Goal: Task Accomplishment & Management: Manage account settings

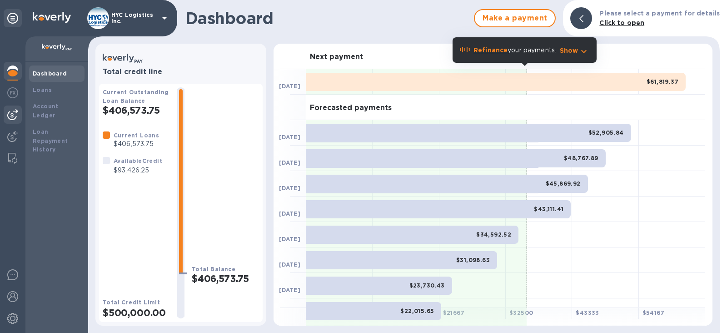
click at [11, 114] on img at bounding box center [12, 114] width 11 height 11
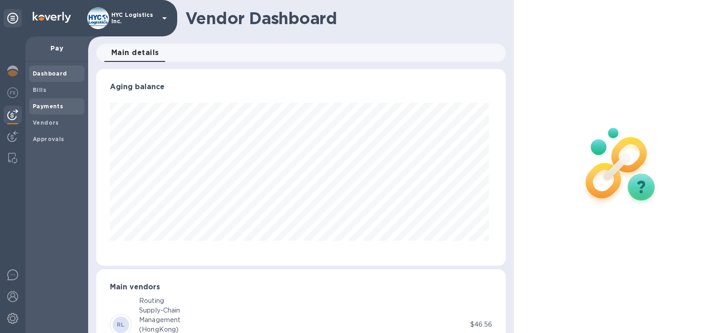
scroll to position [196, 406]
click at [43, 106] on b "Payments" at bounding box center [48, 106] width 30 height 7
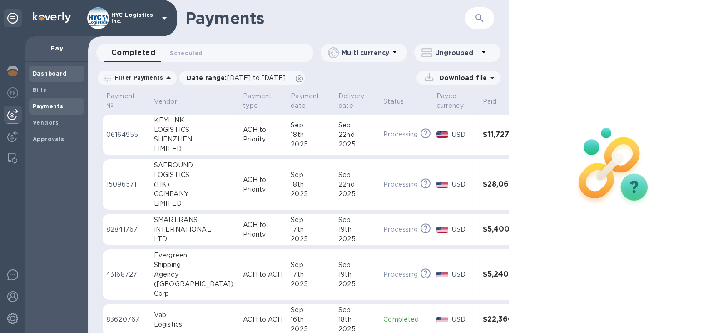
click at [52, 74] on b "Dashboard" at bounding box center [50, 73] width 35 height 7
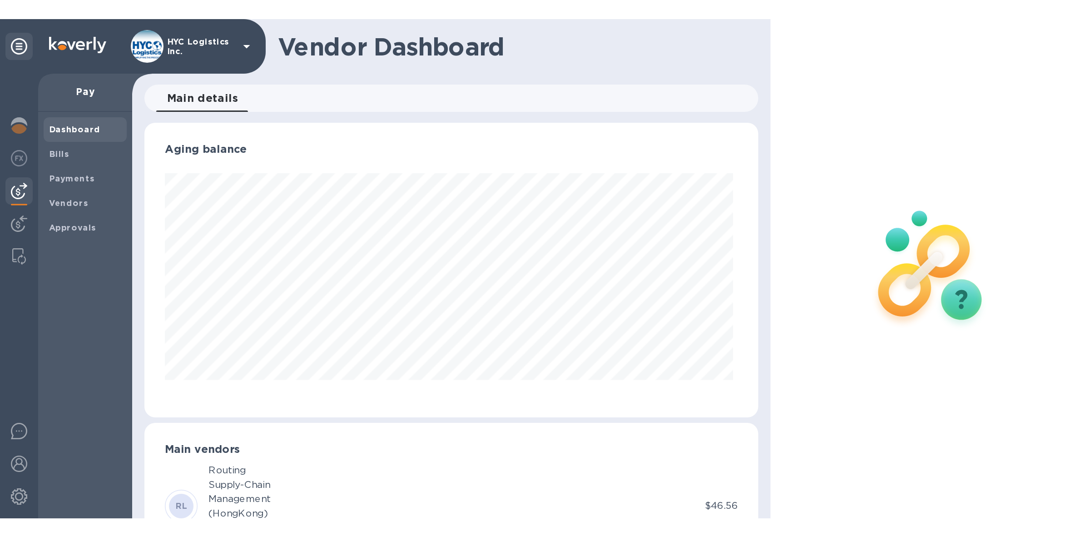
scroll to position [196, 406]
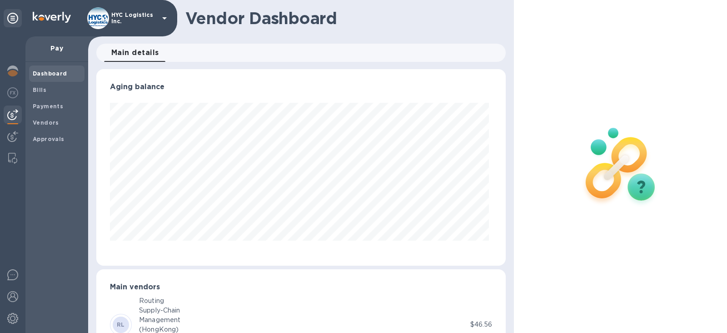
click at [8, 113] on img at bounding box center [12, 114] width 11 height 11
click at [44, 119] on b "Vendors" at bounding box center [46, 122] width 26 height 7
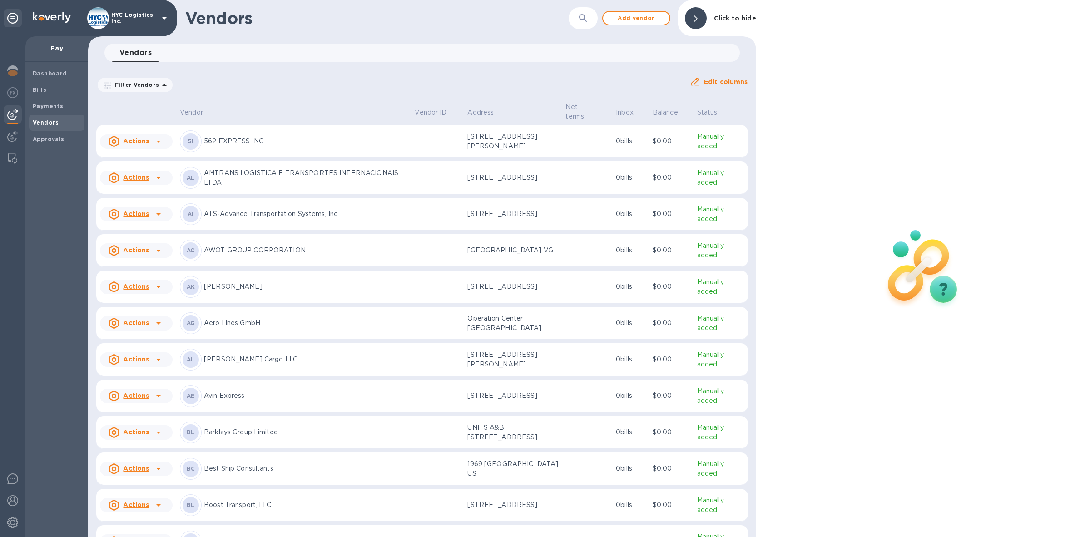
click at [134, 175] on u "Actions" at bounding box center [136, 177] width 26 height 7
click at [142, 212] on b "Add new bill" at bounding box center [146, 213] width 42 height 7
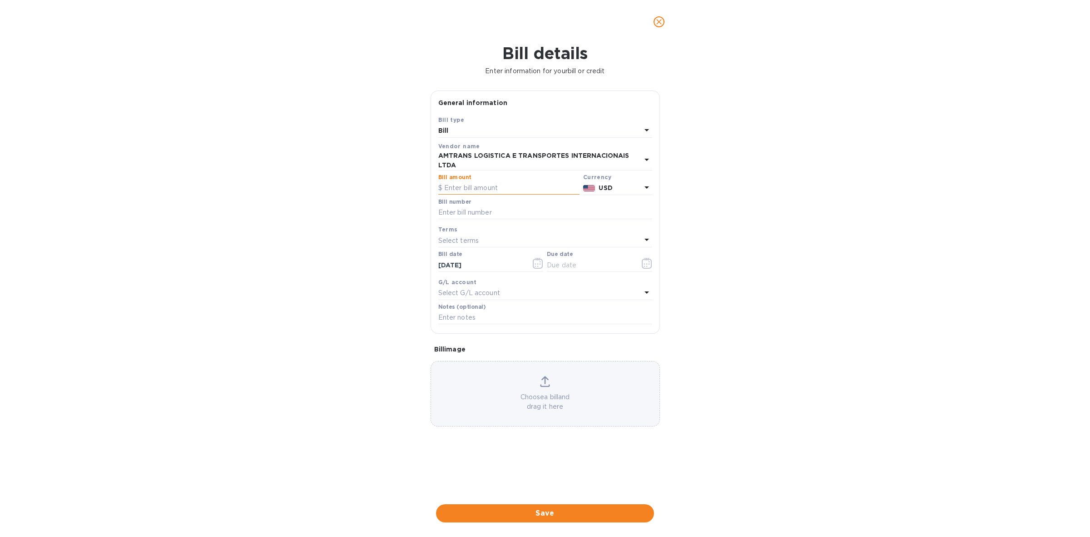
click at [505, 191] on input "text" at bounding box center [508, 188] width 141 height 14
type input "6,492.22"
click at [507, 210] on input "text" at bounding box center [545, 213] width 214 height 14
click at [558, 214] on input "text" at bounding box center [545, 213] width 214 height 14
paste input "12790 - EA"
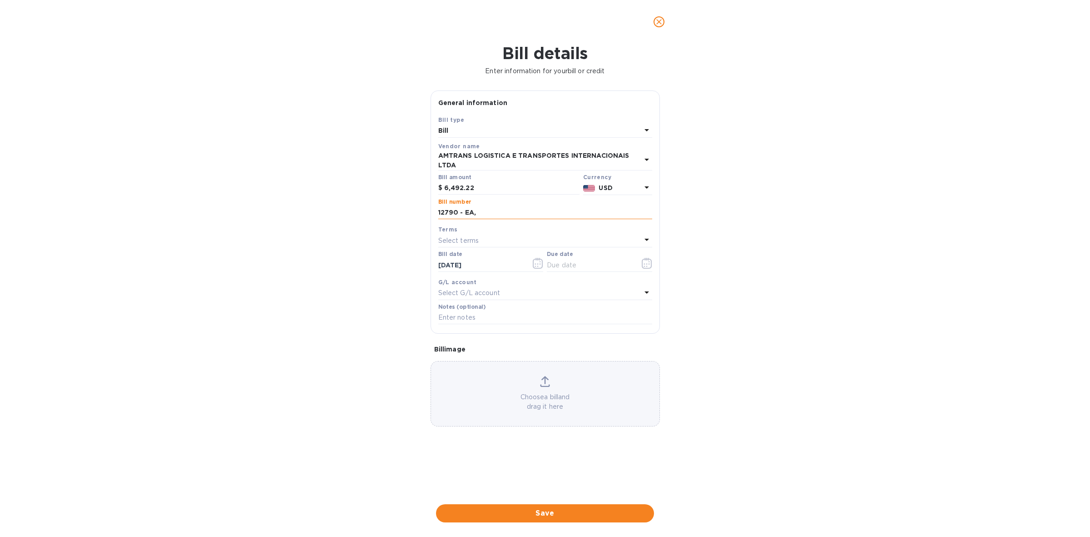
click at [600, 214] on input "12790 - EA," at bounding box center [545, 213] width 214 height 14
paste input "AM88029"
type input "12790 - EA, AM88029"
click at [535, 240] on div "Select terms" at bounding box center [539, 240] width 203 height 13
click at [519, 332] on div "COD" at bounding box center [541, 359] width 199 height 17
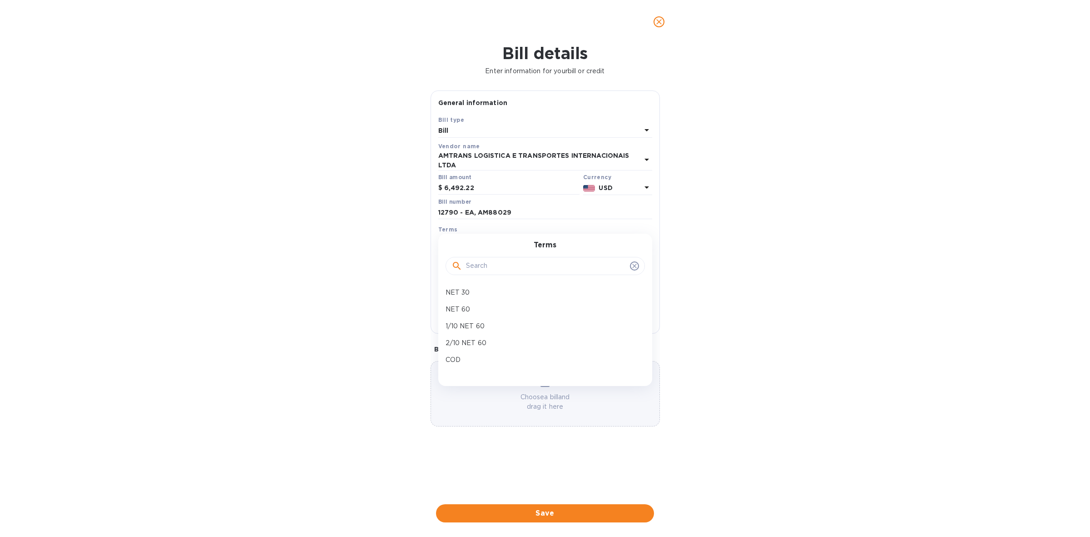
type input "[DATE]"
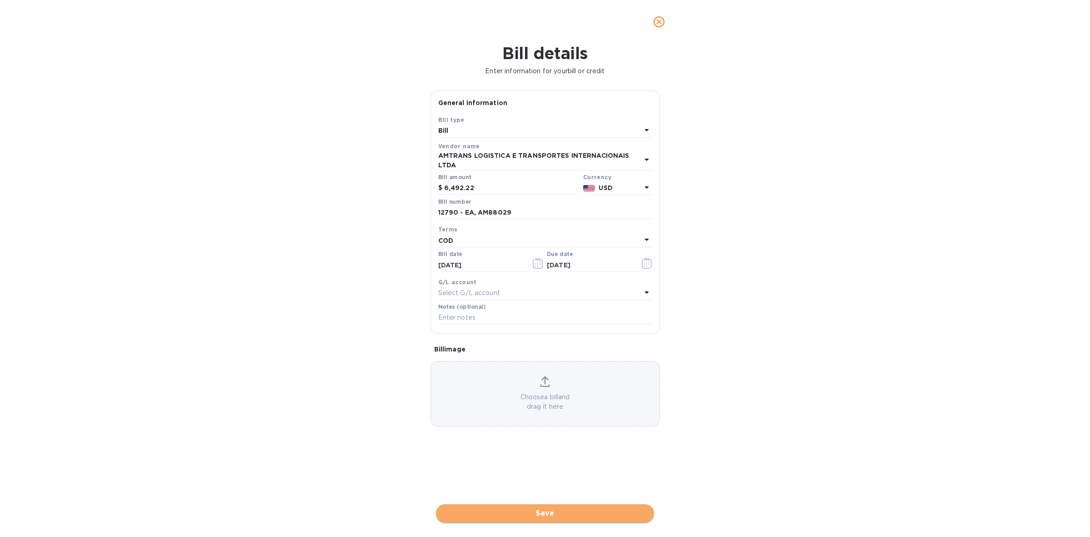
click at [576, 332] on span "Save" at bounding box center [545, 513] width 204 height 11
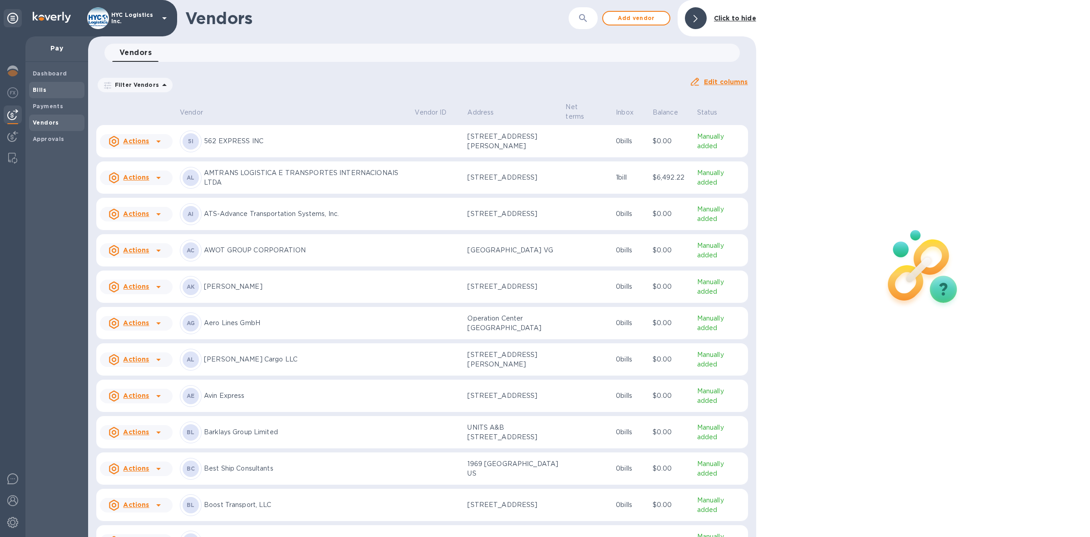
click at [35, 85] on span "Bills" at bounding box center [40, 89] width 14 height 9
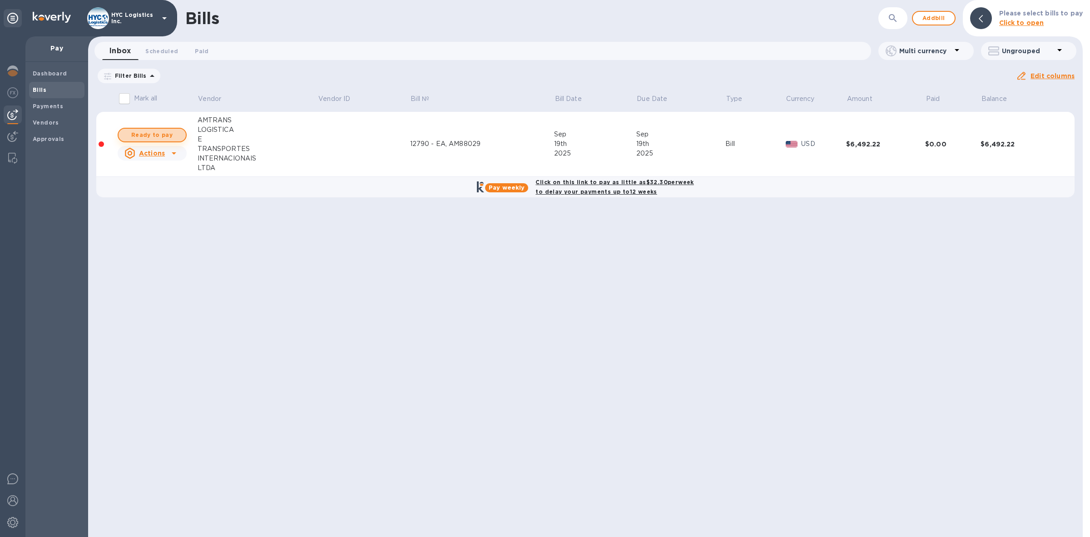
click at [153, 136] on span "Ready to pay" at bounding box center [152, 134] width 53 height 11
checkbox input "true"
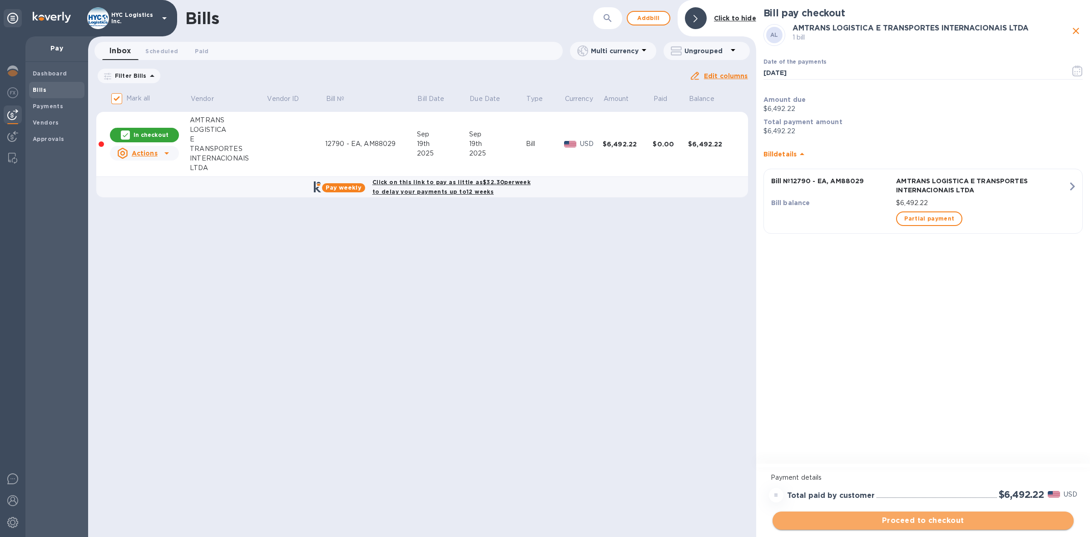
click at [727, 332] on span "Proceed to checkout" at bounding box center [923, 520] width 287 height 11
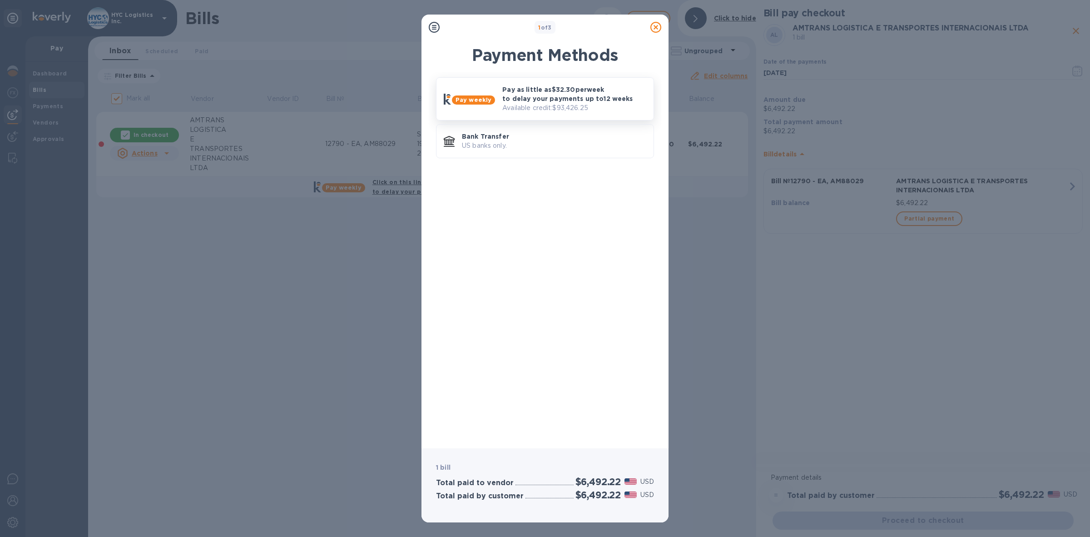
click at [572, 96] on p "Pay as little as $32.30 per week to delay your payments up to 12 weeks" at bounding box center [575, 94] width 144 height 18
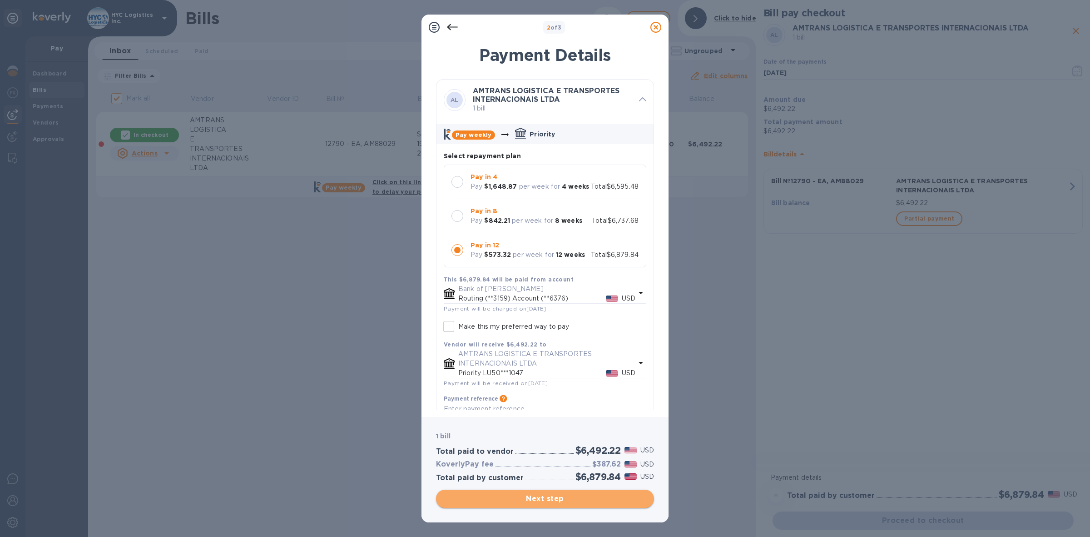
click at [554, 332] on span "Next step" at bounding box center [545, 498] width 204 height 11
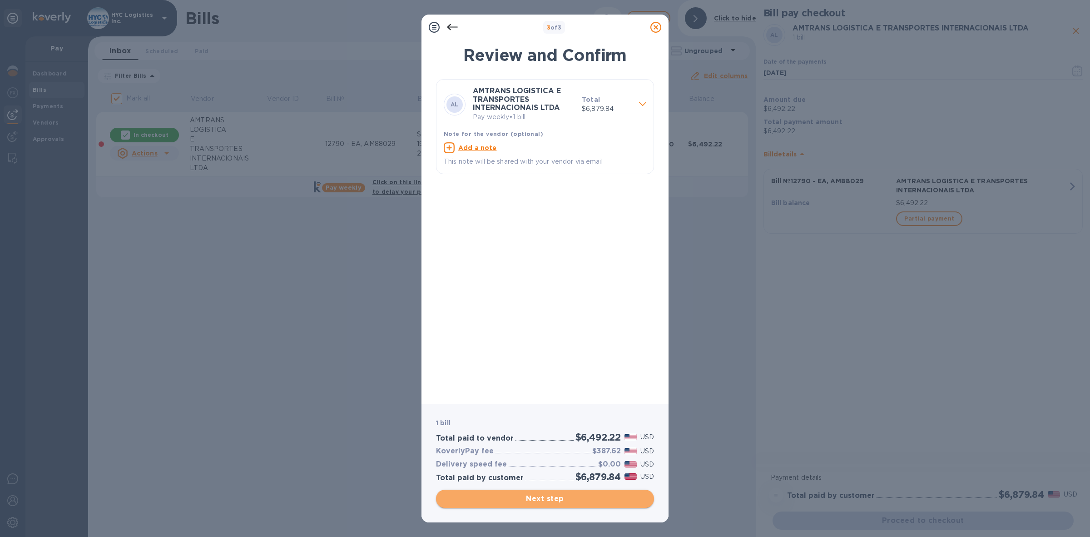
click at [563, 332] on span "Next step" at bounding box center [545, 498] width 204 height 11
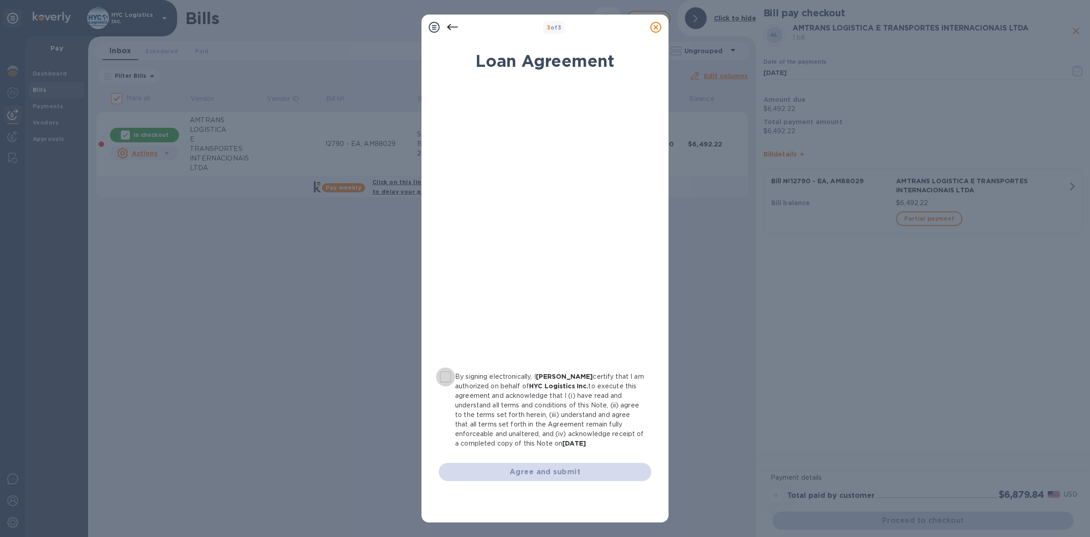
drag, startPoint x: 444, startPoint y: 375, endPoint x: 467, endPoint y: 396, distance: 30.9
click at [444, 332] on input "By signing electronically, I [PERSON_NAME] certify that I am authorized on beha…" at bounding box center [445, 376] width 19 height 19
checkbox input "true"
click at [533, 332] on span "Agree and submit" at bounding box center [545, 471] width 198 height 11
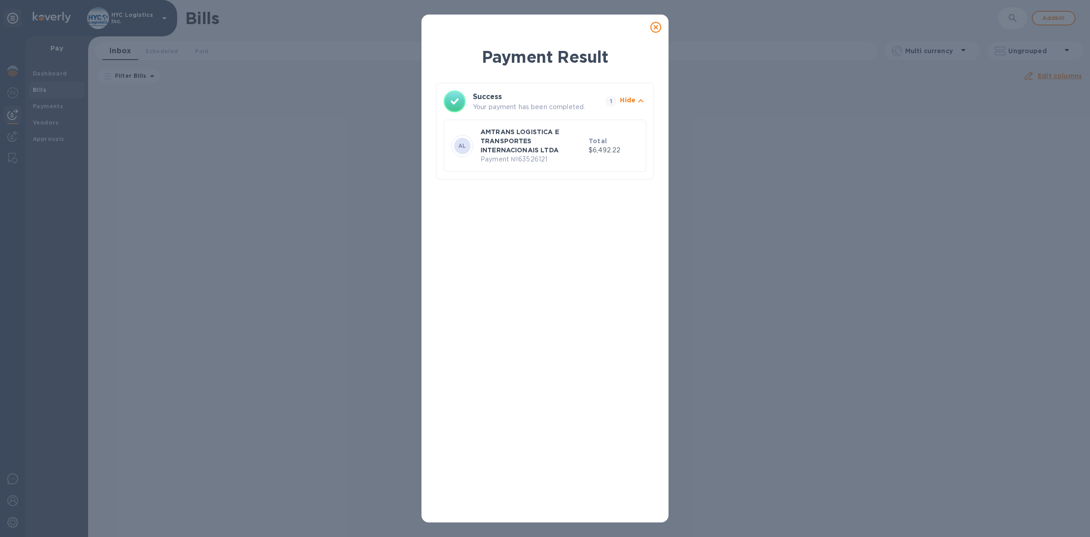
click at [532, 158] on p "Payment № 63526121" at bounding box center [533, 159] width 105 height 10
copy p "63526121"
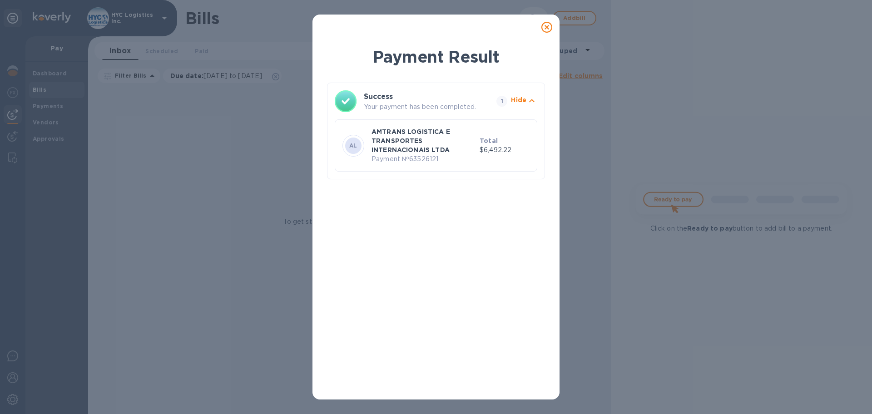
click at [548, 25] on icon at bounding box center [547, 27] width 11 height 11
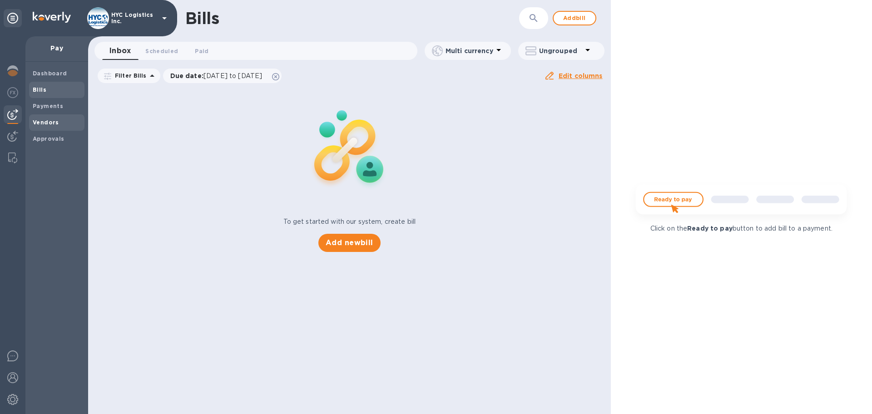
click at [45, 119] on b "Vendors" at bounding box center [46, 122] width 26 height 7
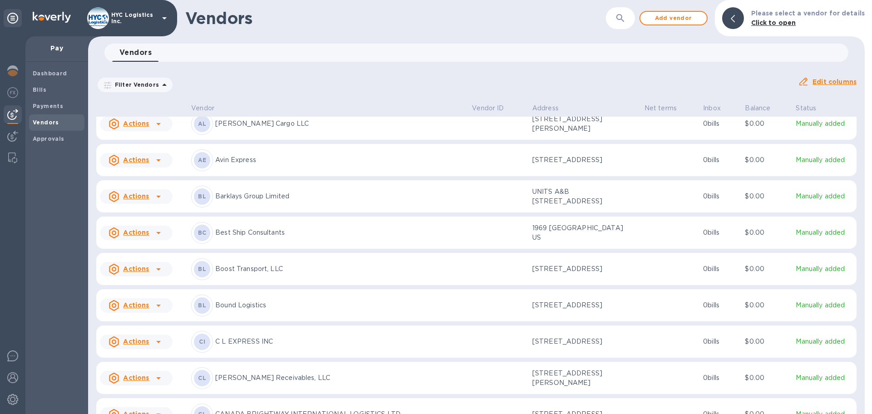
scroll to position [284, 0]
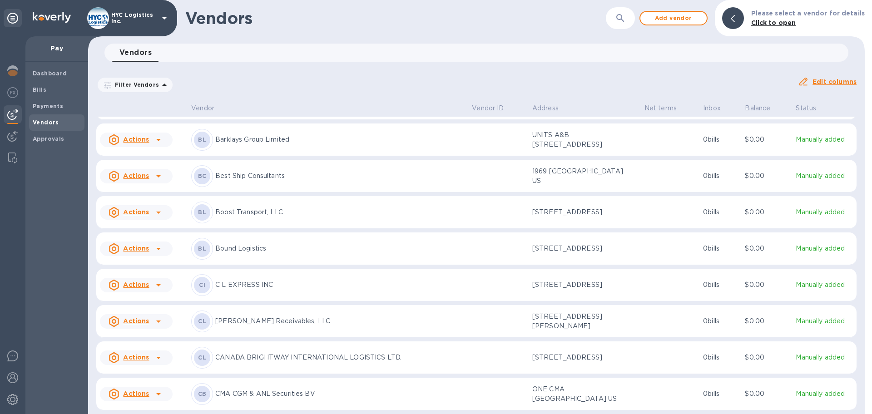
click at [158, 254] on icon at bounding box center [158, 249] width 11 height 11
click at [159, 304] on b "Add new bill" at bounding box center [146, 306] width 42 height 7
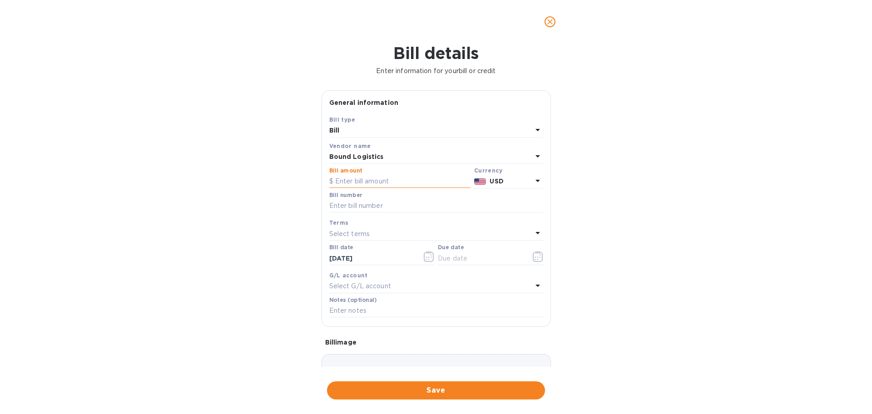
click at [377, 181] on input "text" at bounding box center [399, 182] width 141 height 14
type input "5,190"
click at [369, 201] on input "text" at bounding box center [436, 206] width 214 height 14
click at [384, 203] on input "text" at bounding box center [436, 206] width 214 height 14
type input "assorted aug"
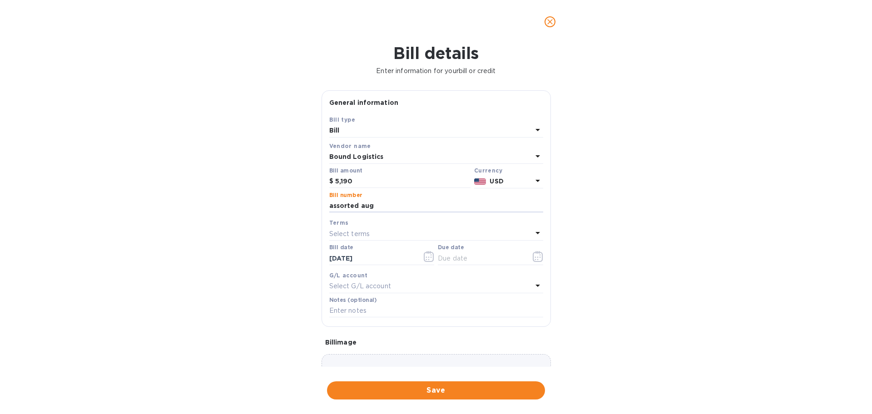
click at [367, 232] on p "Select terms" at bounding box center [349, 234] width 41 height 10
click at [392, 332] on p "COD" at bounding box center [433, 353] width 192 height 10
type input "[DATE]"
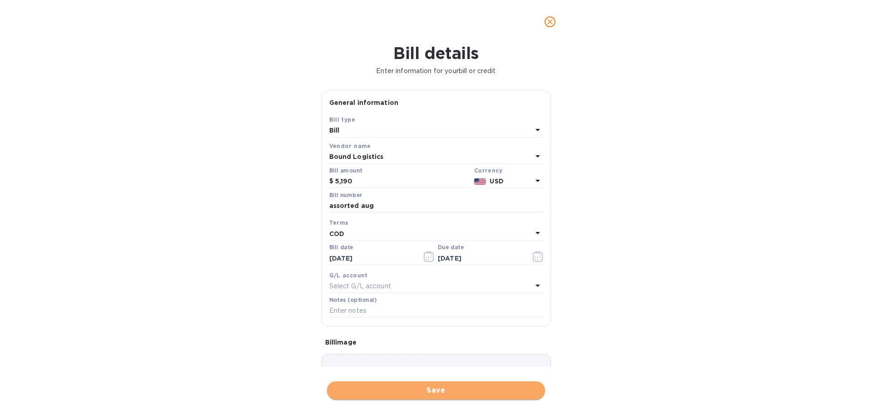
click at [437, 332] on span "Save" at bounding box center [436, 390] width 204 height 11
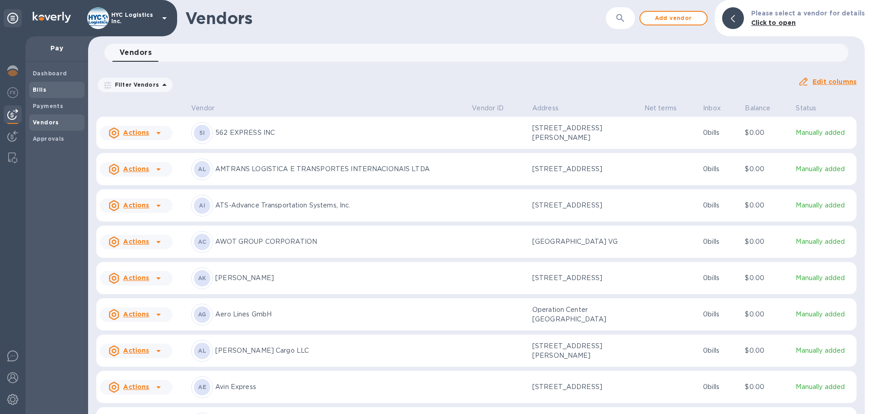
click at [44, 88] on b "Bills" at bounding box center [40, 89] width 14 height 7
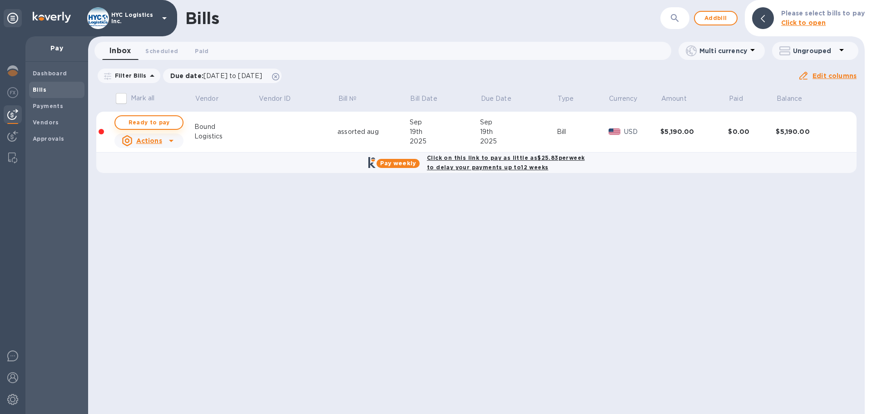
click at [153, 119] on span "Ready to pay" at bounding box center [149, 122] width 53 height 11
checkbox input "true"
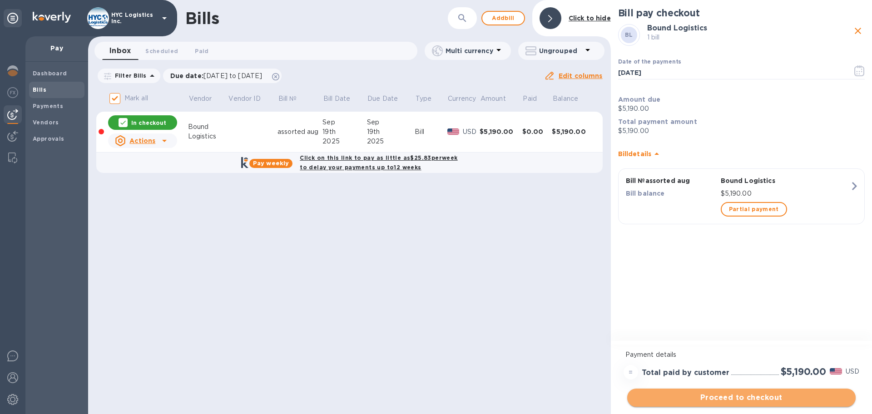
click at [727, 332] on span "Proceed to checkout" at bounding box center [742, 398] width 214 height 11
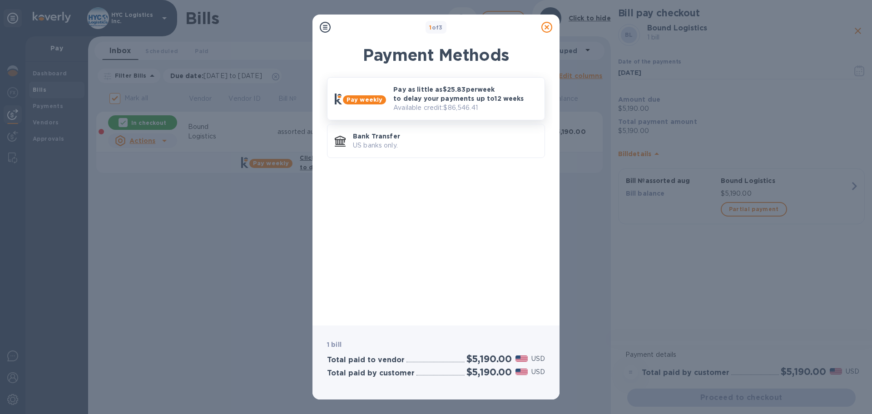
click at [434, 85] on p "Pay as little as $25.83 per week to delay your payments up to 12 weeks" at bounding box center [465, 94] width 144 height 18
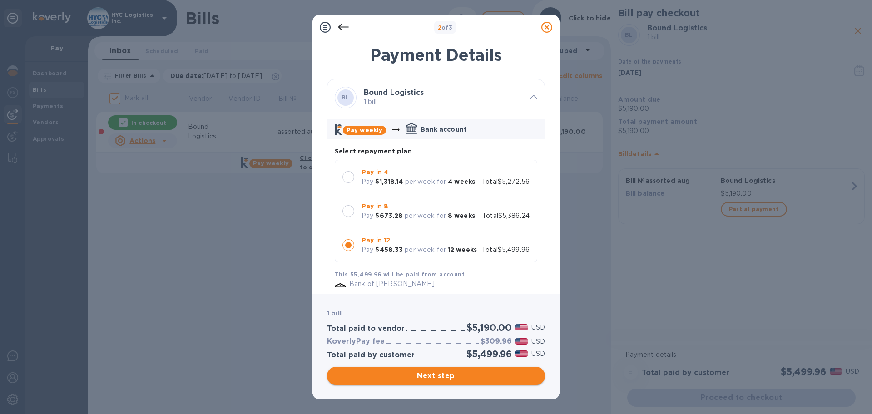
click at [451, 332] on span "Next step" at bounding box center [436, 376] width 204 height 11
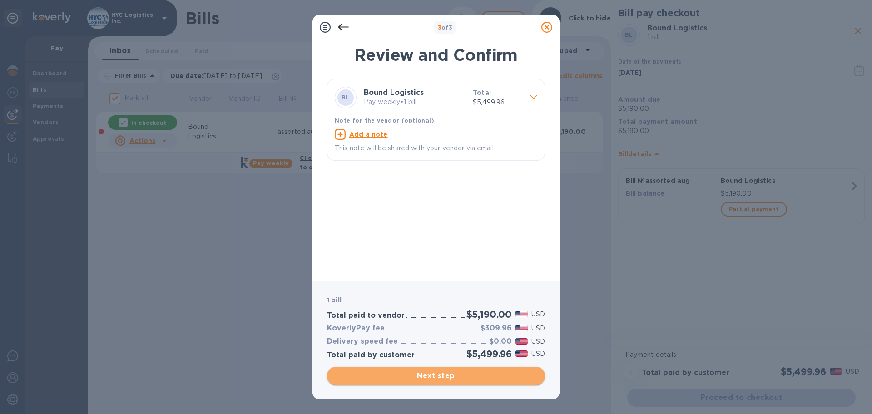
click at [449, 332] on span "Next step" at bounding box center [436, 376] width 204 height 11
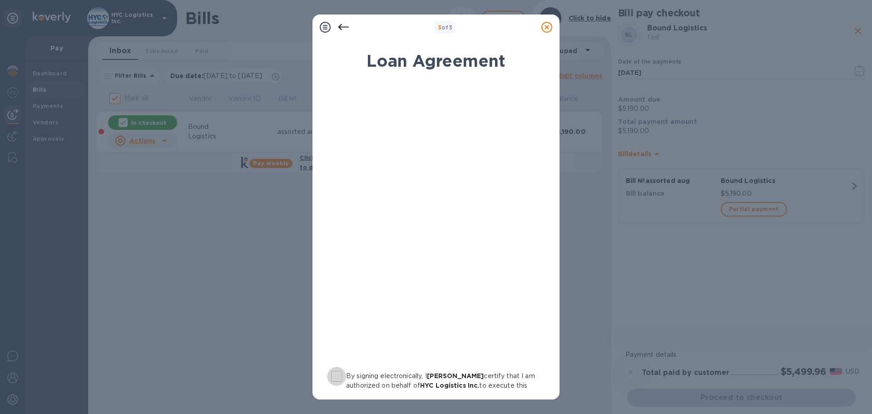
drag, startPoint x: 336, startPoint y: 374, endPoint x: 347, endPoint y: 372, distance: 11.6
click at [336, 332] on input "By signing electronically, I [PERSON_NAME] certify that I am authorized on beha…" at bounding box center [336, 376] width 19 height 19
checkbox input "true"
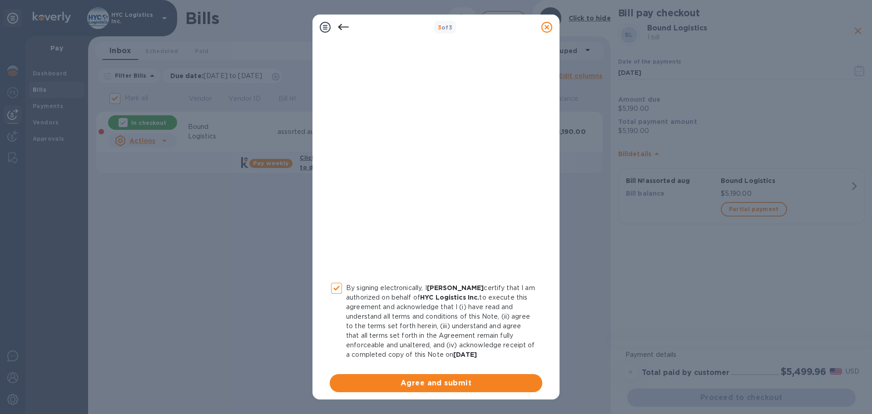
scroll to position [94, 0]
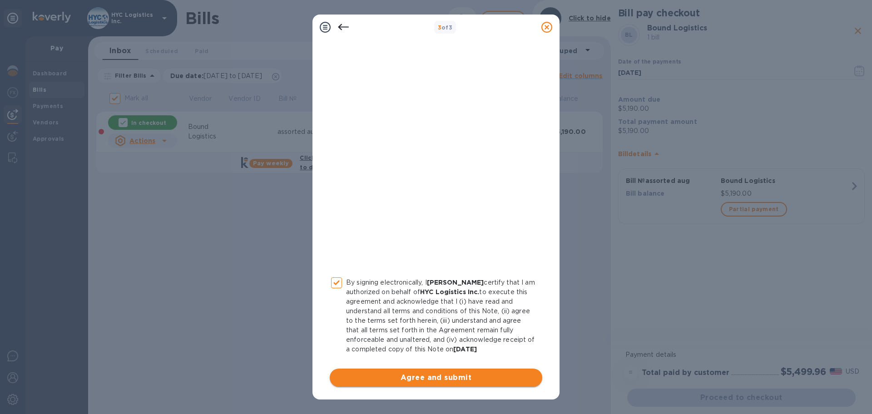
click at [426, 332] on span "Agree and submit" at bounding box center [436, 378] width 198 height 11
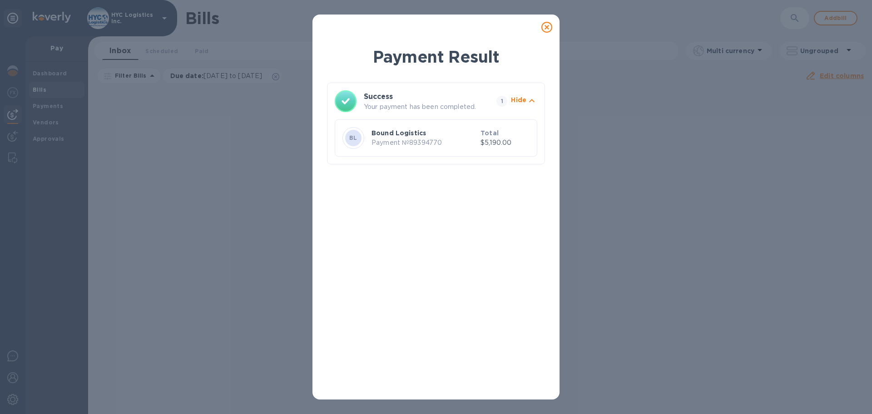
click at [437, 140] on p "Payment № 89394770" at bounding box center [424, 143] width 105 height 10
copy p "89394770"
click at [548, 29] on icon at bounding box center [547, 27] width 11 height 11
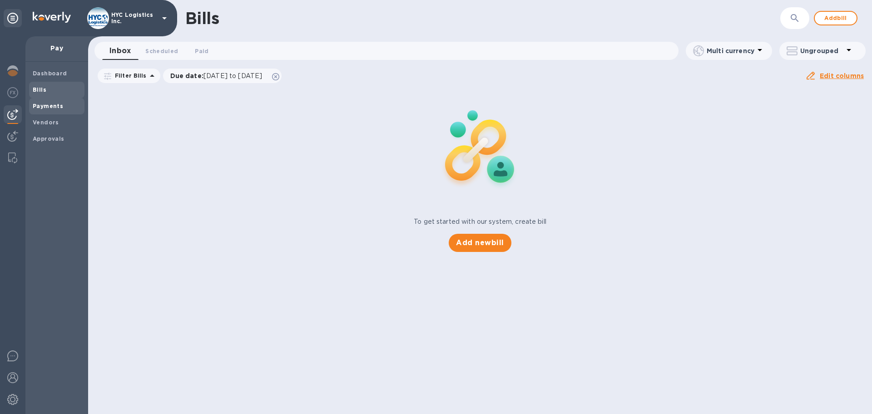
click at [46, 105] on b "Payments" at bounding box center [48, 106] width 30 height 7
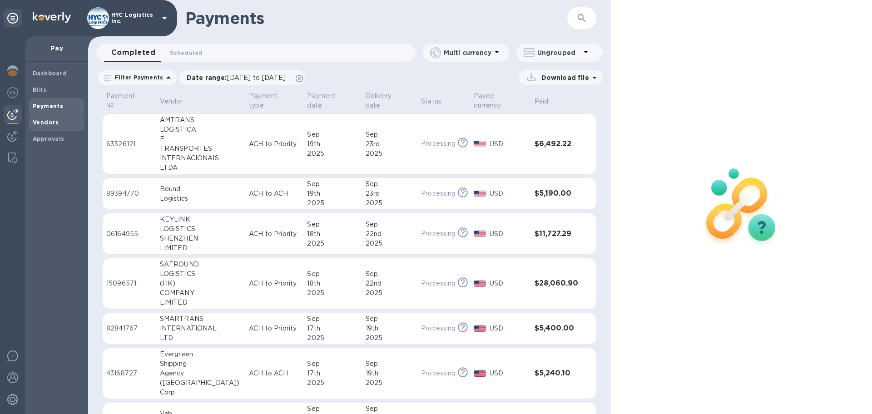
click at [45, 122] on b "Vendors" at bounding box center [46, 122] width 26 height 7
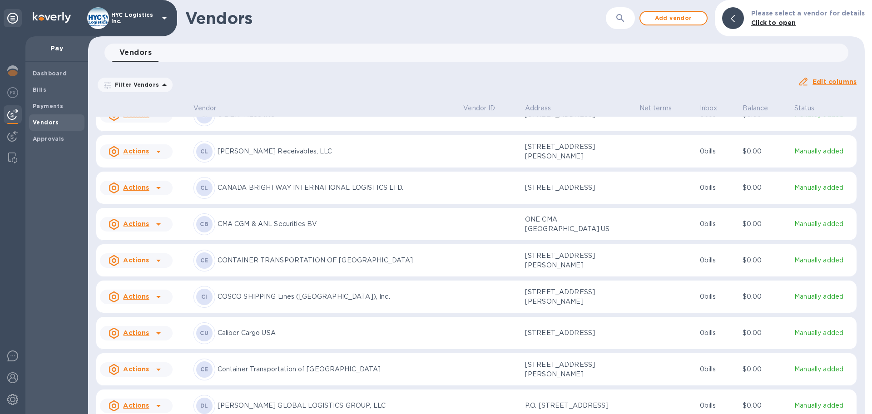
scroll to position [527, 0]
click at [152, 268] on div at bounding box center [158, 260] width 15 height 15
click at [154, 316] on b "Add new bill" at bounding box center [146, 317] width 42 height 7
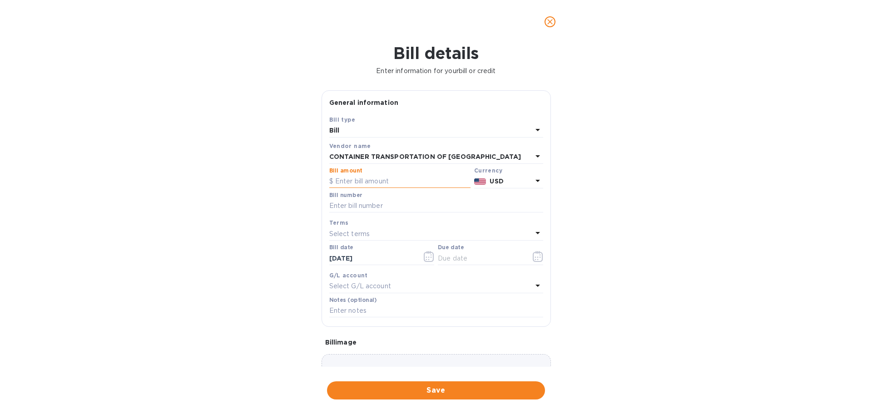
click at [385, 181] on input "text" at bounding box center [399, 182] width 141 height 14
type input "4,342"
click at [394, 207] on input "text" at bounding box center [436, 206] width 214 height 14
type input "assorted [DATE]"
click at [385, 232] on div "Select terms" at bounding box center [430, 234] width 203 height 13
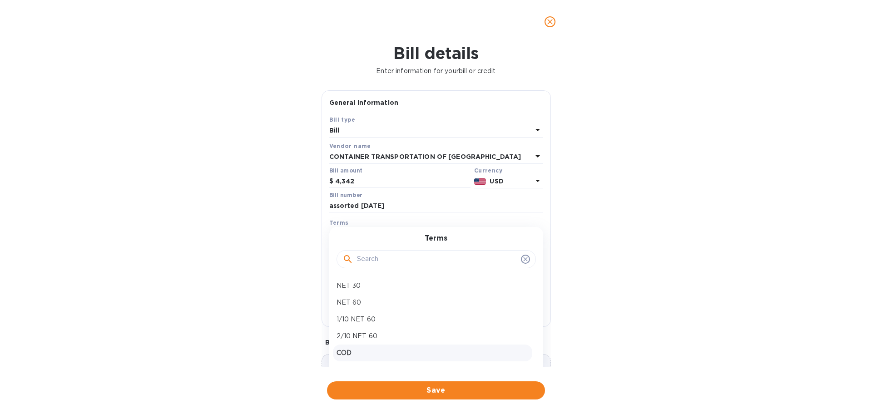
drag, startPoint x: 369, startPoint y: 349, endPoint x: 376, endPoint y: 342, distance: 9.6
click at [368, 332] on p "COD" at bounding box center [433, 353] width 192 height 10
type input "[DATE]"
click at [432, 332] on span "Save" at bounding box center [436, 390] width 204 height 11
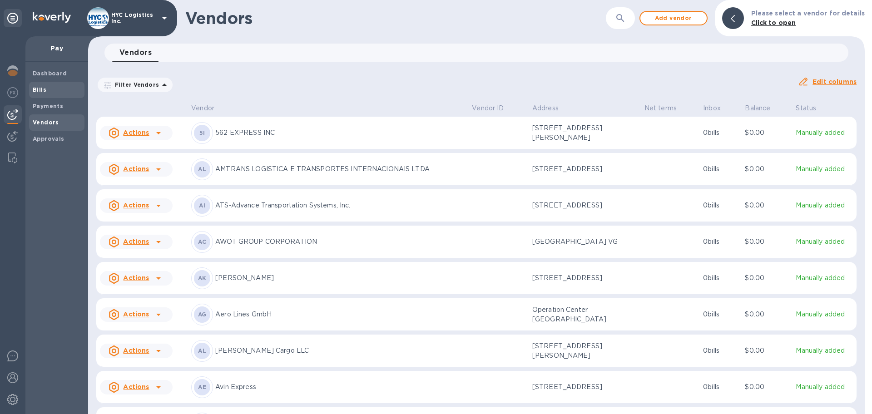
click at [38, 88] on b "Bills" at bounding box center [40, 89] width 14 height 7
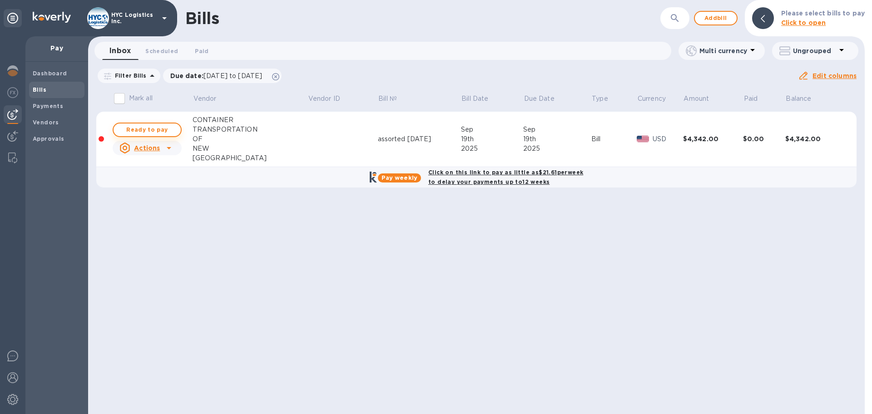
click at [150, 129] on span "Ready to pay" at bounding box center [147, 129] width 53 height 11
click at [144, 127] on span "Ready to pay" at bounding box center [147, 129] width 53 height 11
checkbox input "true"
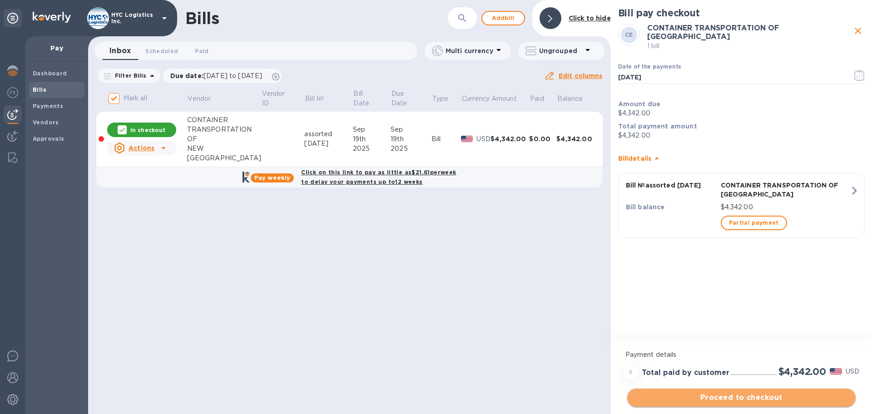
click at [727, 332] on span "Proceed to checkout" at bounding box center [742, 398] width 214 height 11
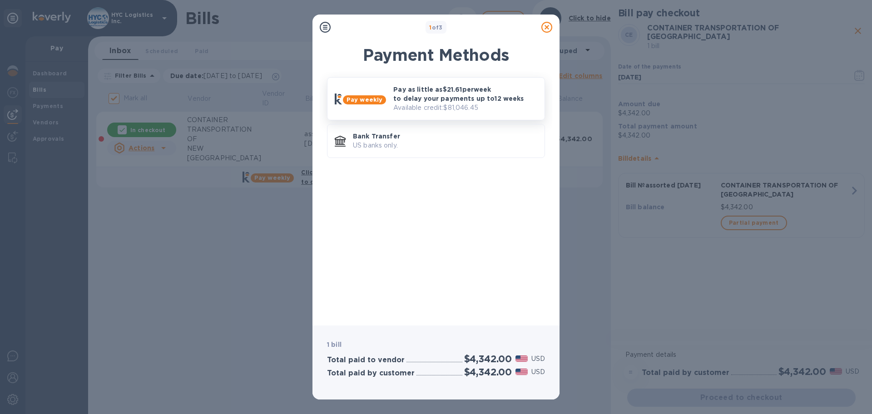
click at [451, 97] on p "Pay as little as $21.61 per week to delay your payments up to 12 weeks" at bounding box center [465, 94] width 144 height 18
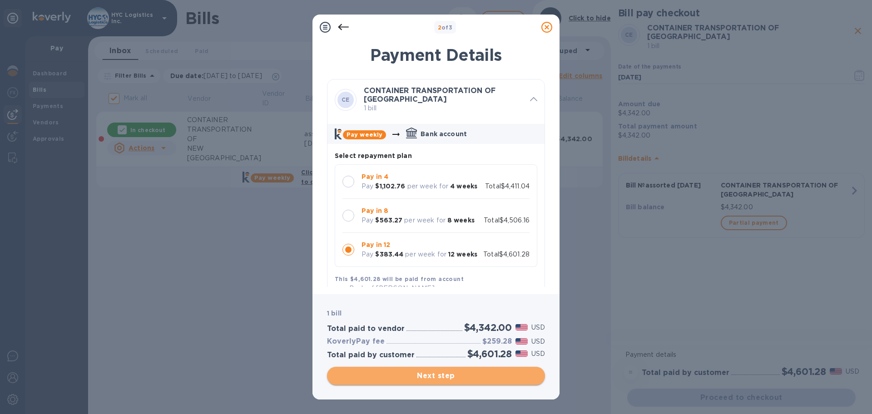
click at [448, 332] on span "Next step" at bounding box center [436, 376] width 204 height 11
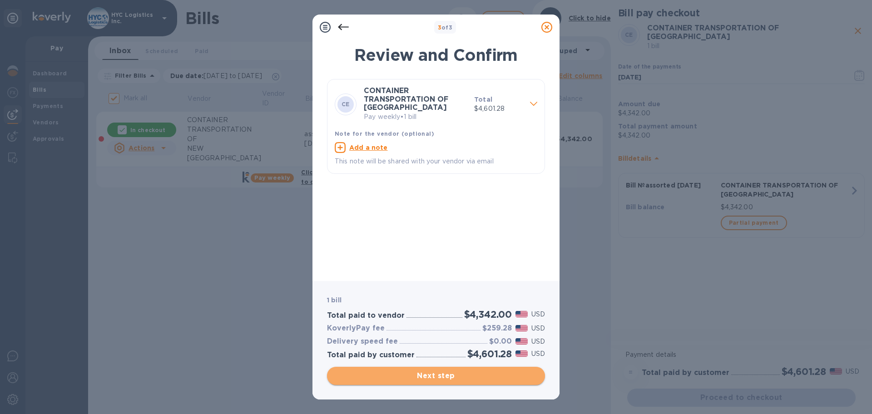
click at [454, 332] on span "Next step" at bounding box center [436, 376] width 204 height 11
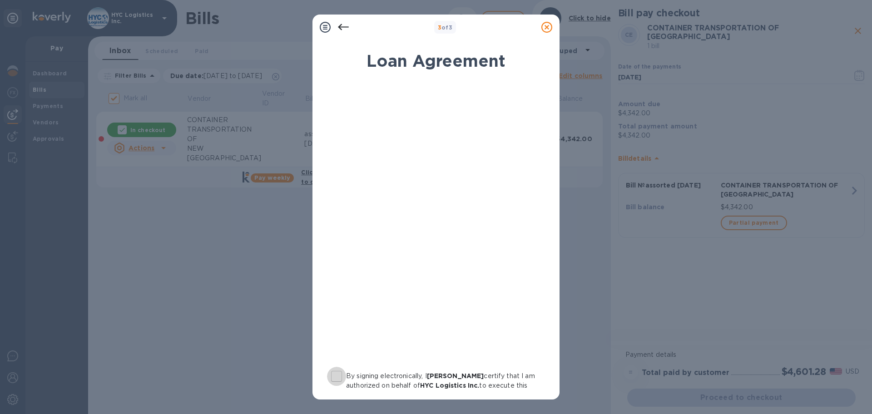
click at [333, 332] on input "By signing electronically, I [PERSON_NAME] certify that I am authorized on beha…" at bounding box center [336, 376] width 19 height 19
checkbox input "true"
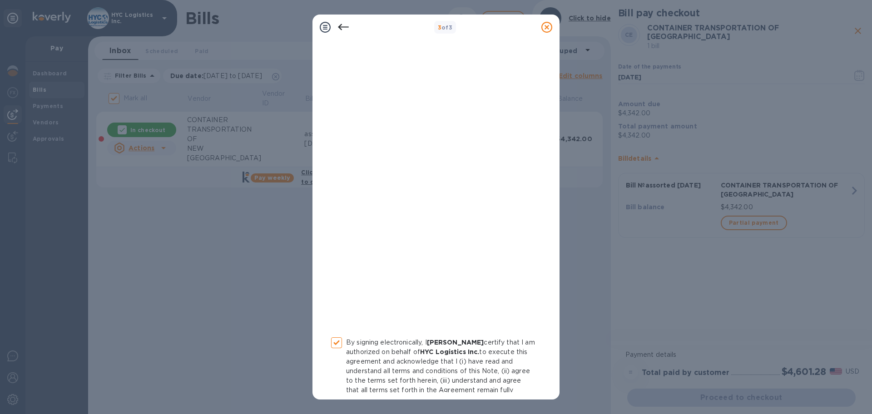
scroll to position [94, 0]
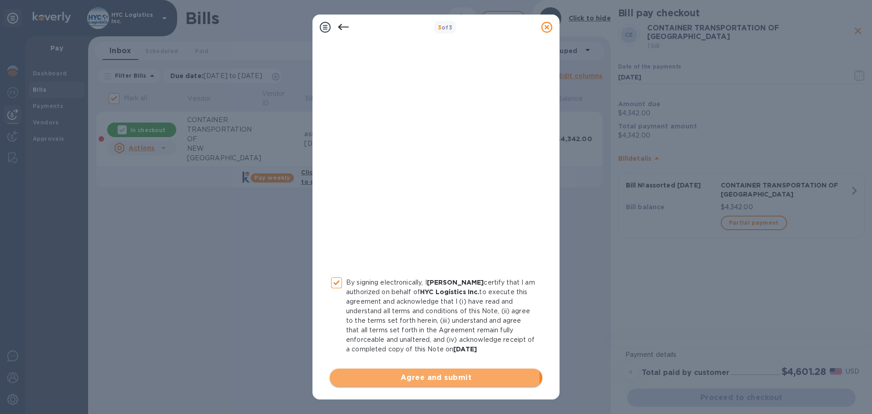
click at [420, 332] on span "Agree and submit" at bounding box center [436, 378] width 198 height 11
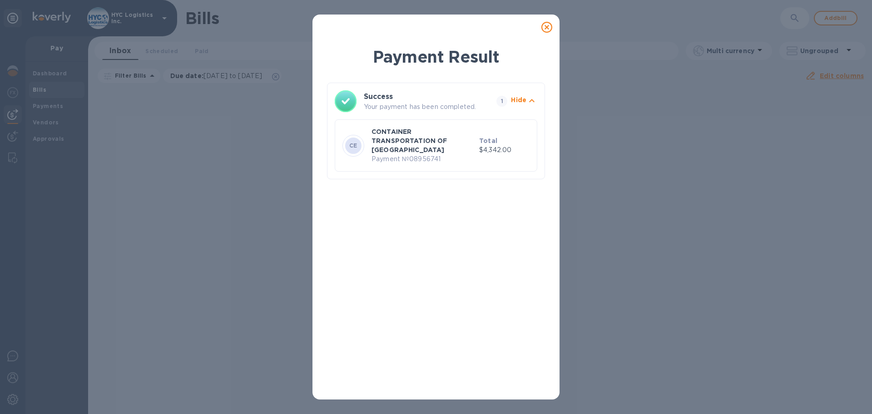
click at [427, 154] on p "Payment № 08956741" at bounding box center [424, 159] width 104 height 10
copy p "08956741"
click at [548, 28] on icon at bounding box center [547, 27] width 11 height 11
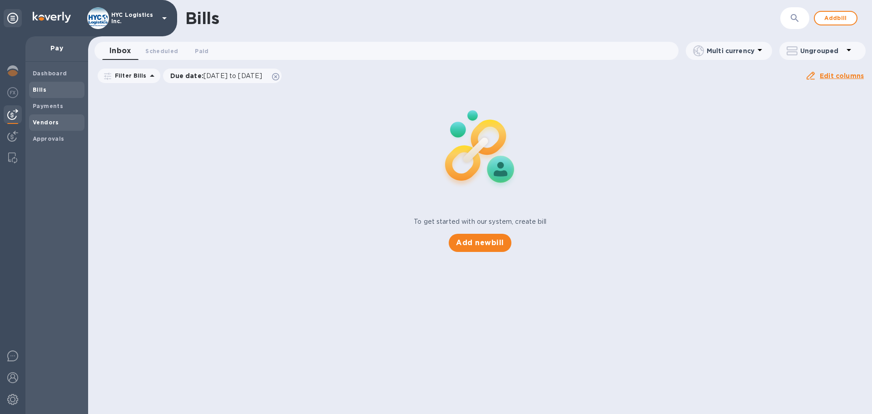
click at [58, 119] on span "Vendors" at bounding box center [57, 122] width 48 height 9
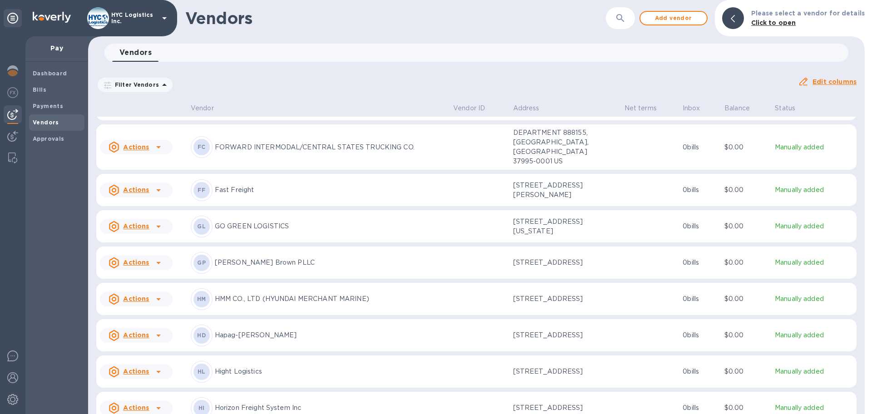
scroll to position [1104, 0]
click at [144, 223] on u "Actions" at bounding box center [136, 226] width 26 height 7
click at [149, 259] on b "Add new bill" at bounding box center [146, 259] width 42 height 7
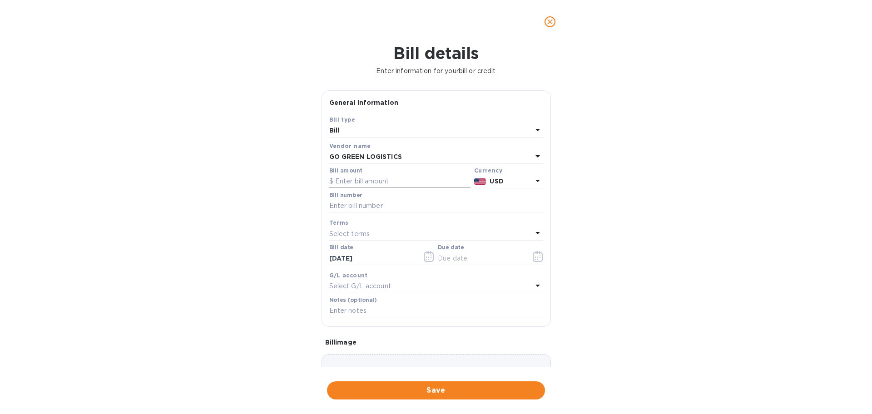
click at [403, 179] on input "text" at bounding box center [399, 182] width 141 height 14
type input "1,500"
click at [391, 206] on input "text" at bounding box center [436, 206] width 214 height 14
paste input "123128"
type input "123128"
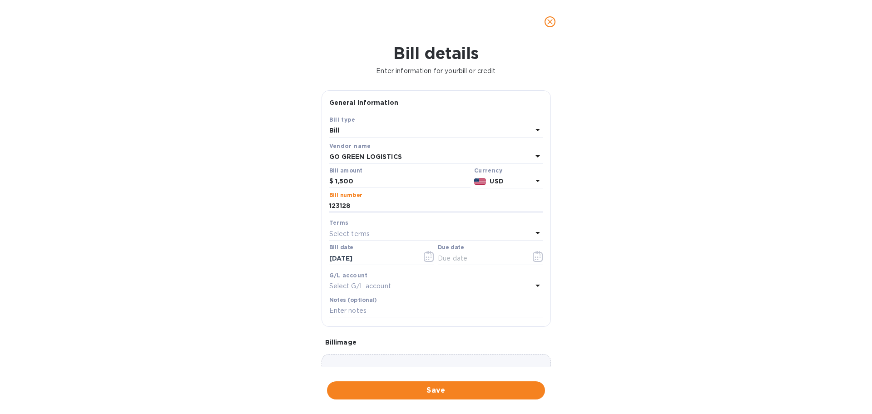
click at [413, 231] on div "Select terms" at bounding box center [430, 234] width 203 height 13
drag, startPoint x: 403, startPoint y: 348, endPoint x: 421, endPoint y: 338, distance: 20.3
click at [404, 332] on p "COD" at bounding box center [433, 353] width 192 height 10
type input "[DATE]"
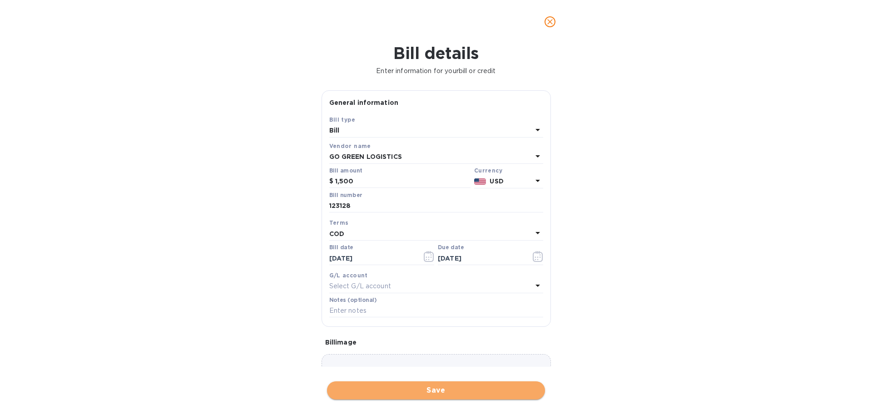
click at [459, 332] on span "Save" at bounding box center [436, 390] width 204 height 11
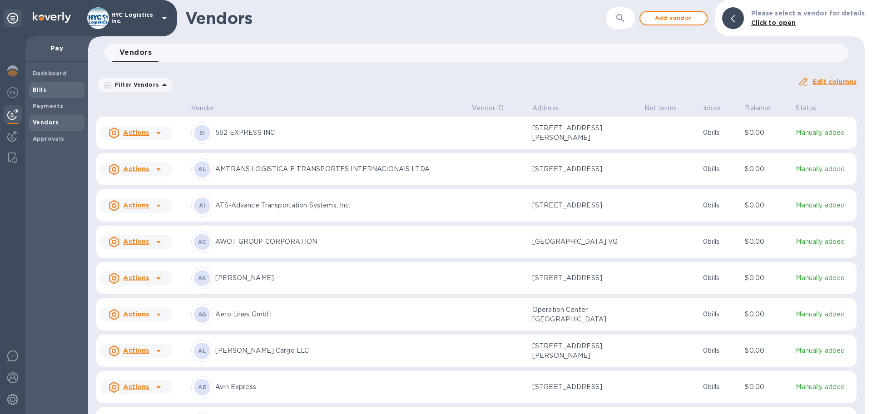
click at [43, 88] on b "Bills" at bounding box center [40, 89] width 14 height 7
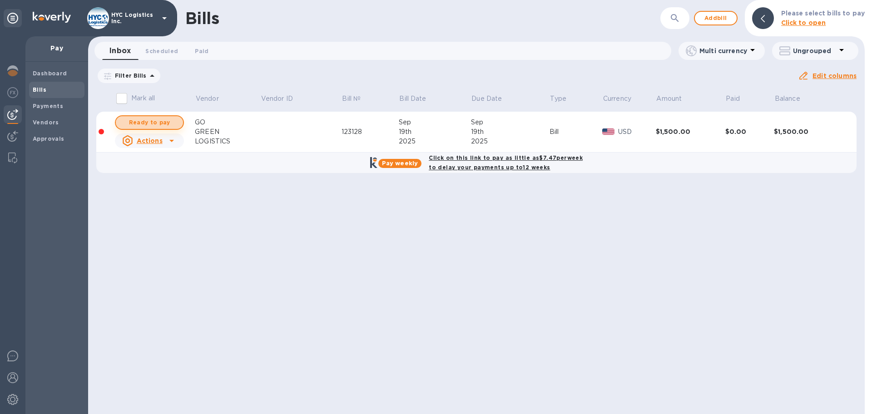
click at [153, 120] on span "Ready to pay" at bounding box center [149, 122] width 53 height 11
checkbox input "true"
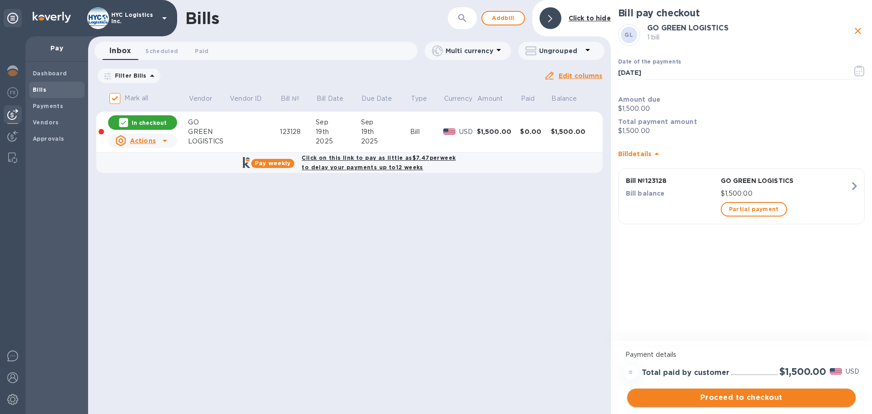
click at [727, 332] on span "Proceed to checkout" at bounding box center [742, 398] width 214 height 11
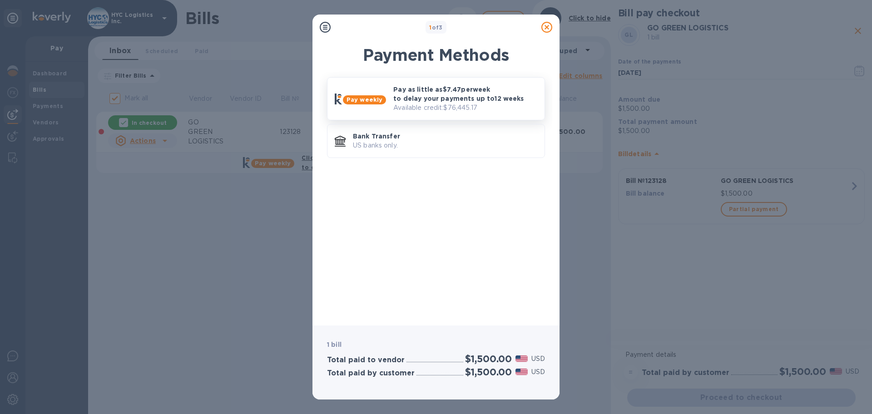
click at [450, 103] on p "Available credit: $76,445.17" at bounding box center [465, 108] width 144 height 10
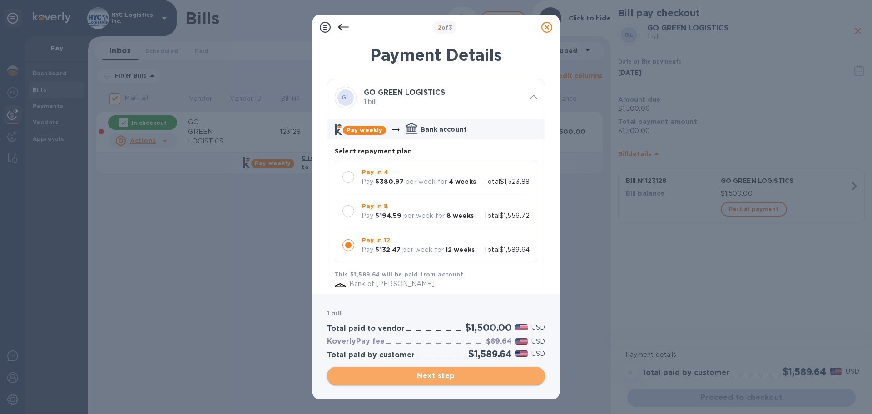
click at [438, 332] on span "Next step" at bounding box center [436, 376] width 204 height 11
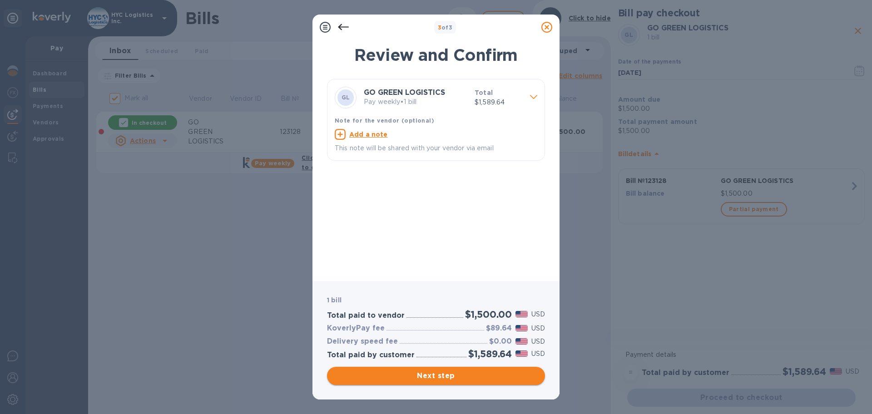
click at [463, 332] on span "Next step" at bounding box center [436, 376] width 204 height 11
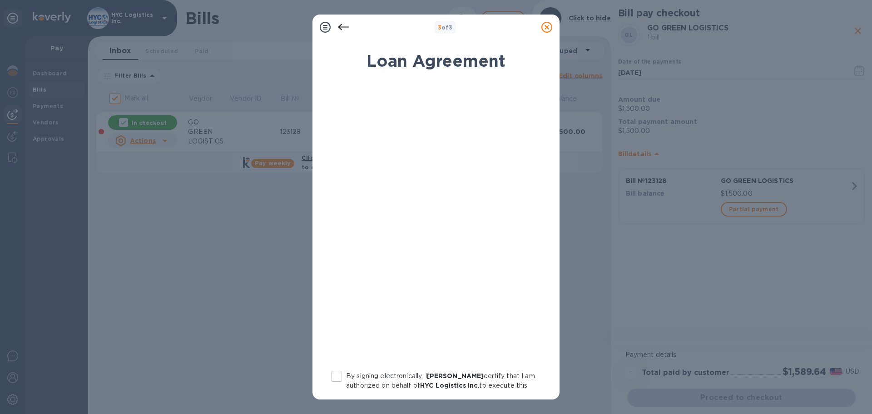
click at [341, 332] on input "By signing electronically, I [PERSON_NAME] certify that I am authorized on beha…" at bounding box center [336, 376] width 19 height 19
checkbox input "true"
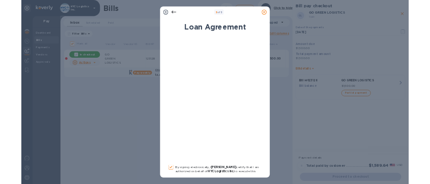
scroll to position [94, 0]
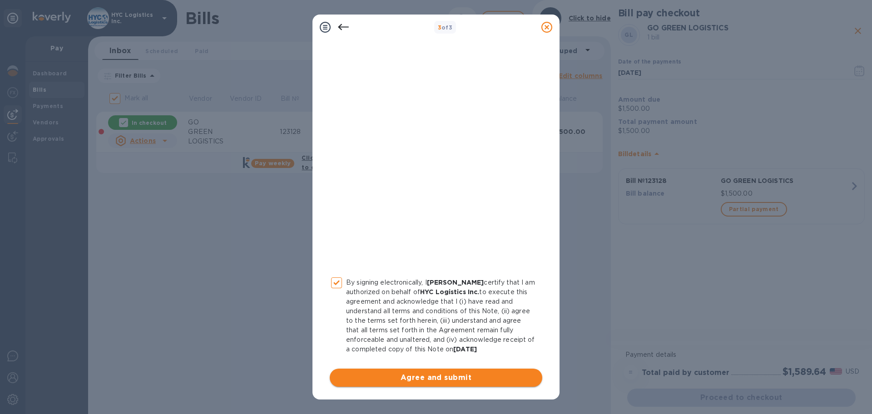
click at [460, 332] on span "Agree and submit" at bounding box center [436, 378] width 198 height 11
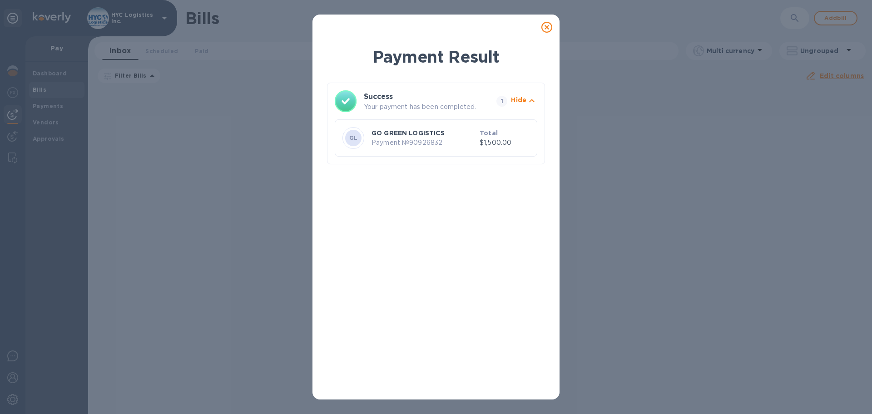
click at [425, 144] on p "Payment № 90926832" at bounding box center [424, 143] width 105 height 10
copy p "90926832"
click at [543, 29] on icon at bounding box center [547, 27] width 11 height 11
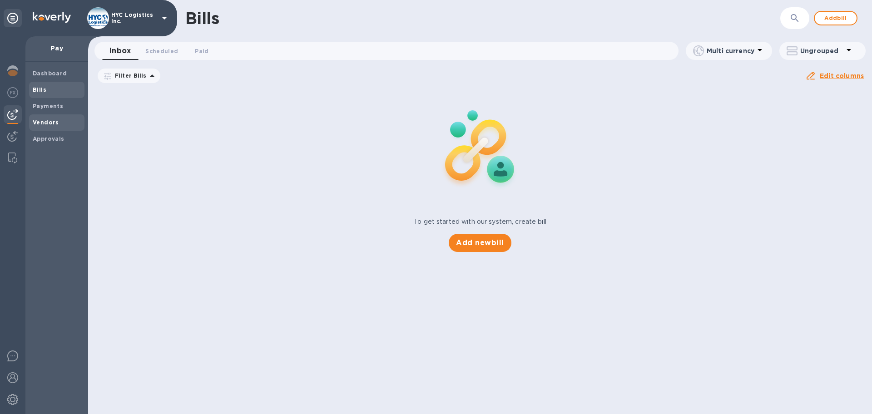
click at [49, 120] on b "Vendors" at bounding box center [46, 122] width 26 height 7
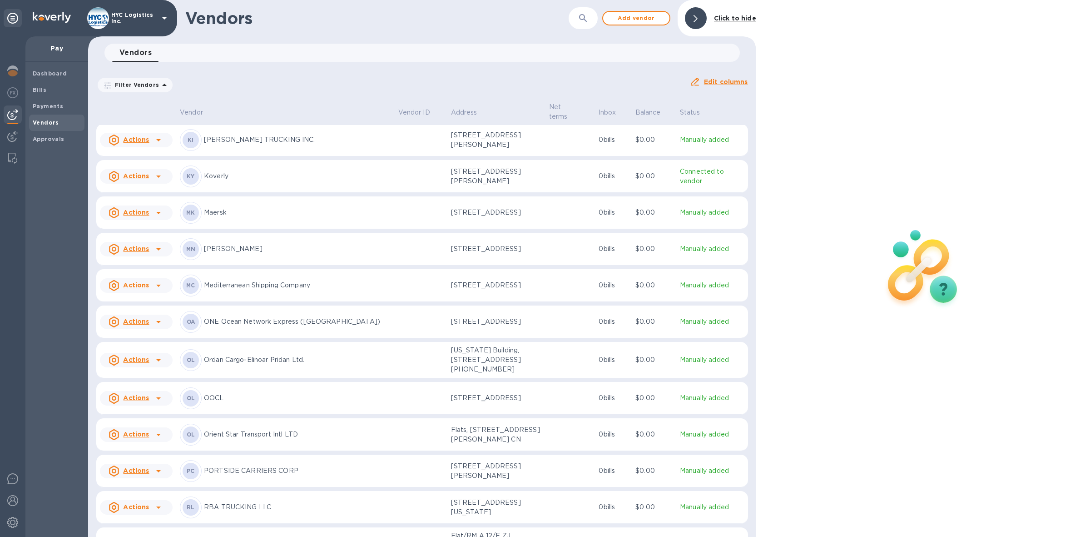
scroll to position [1103, 0]
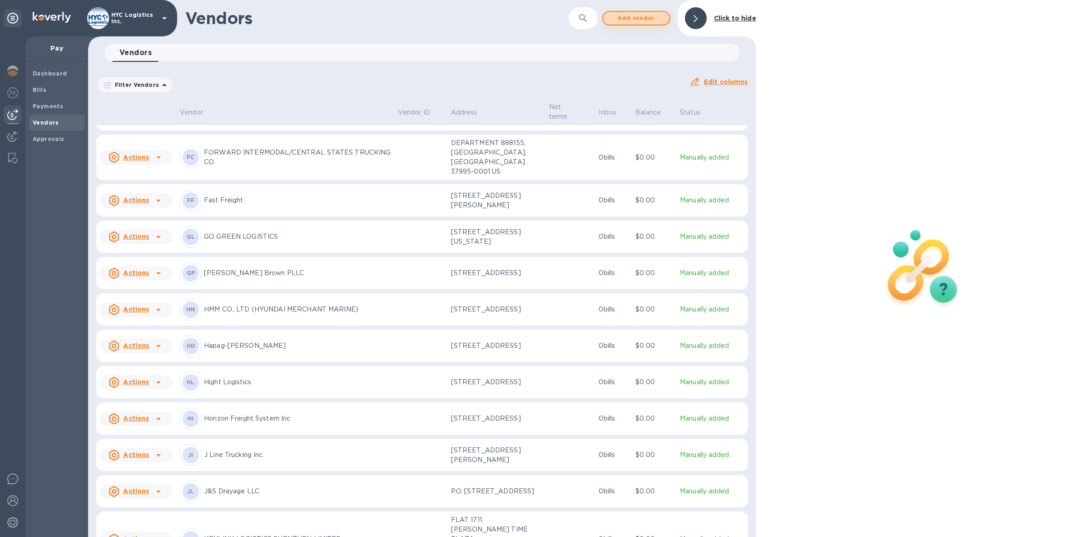
click at [430, 21] on span "Add vendor" at bounding box center [637, 18] width 52 height 11
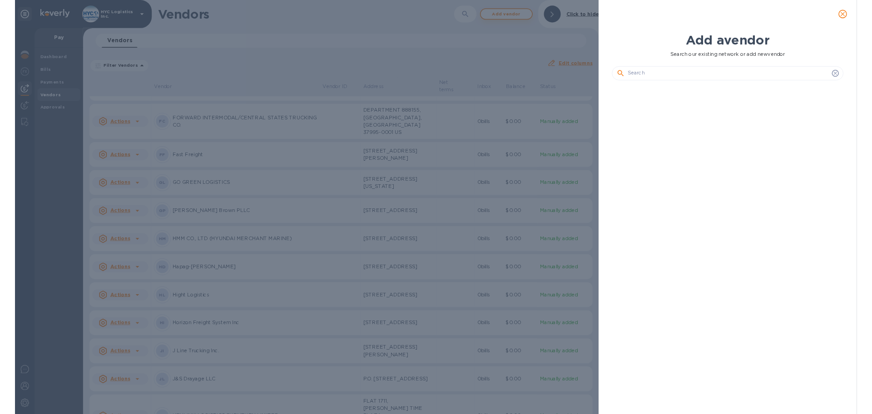
scroll to position [392, 304]
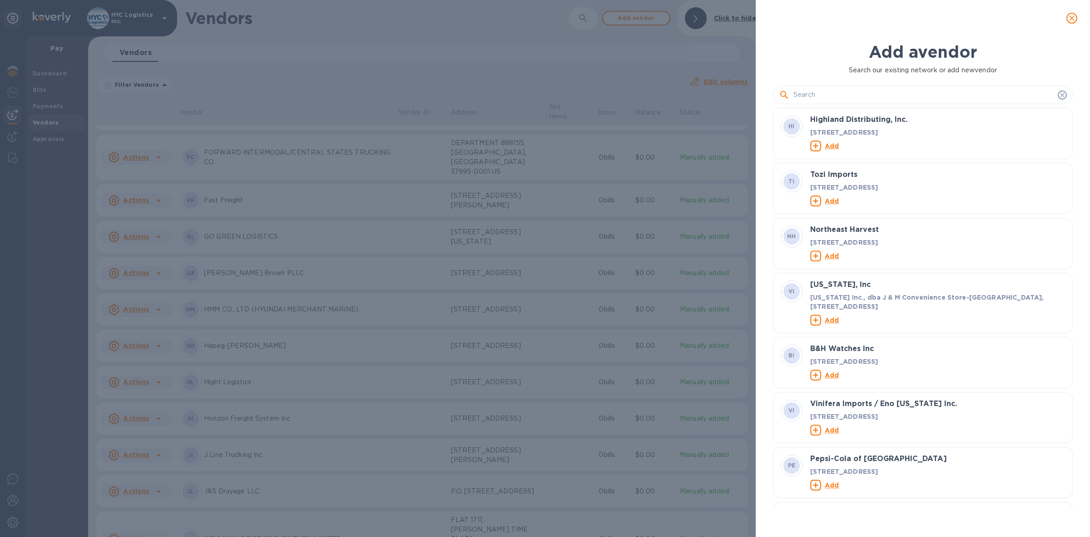
click at [430, 98] on input "text" at bounding box center [924, 95] width 261 height 14
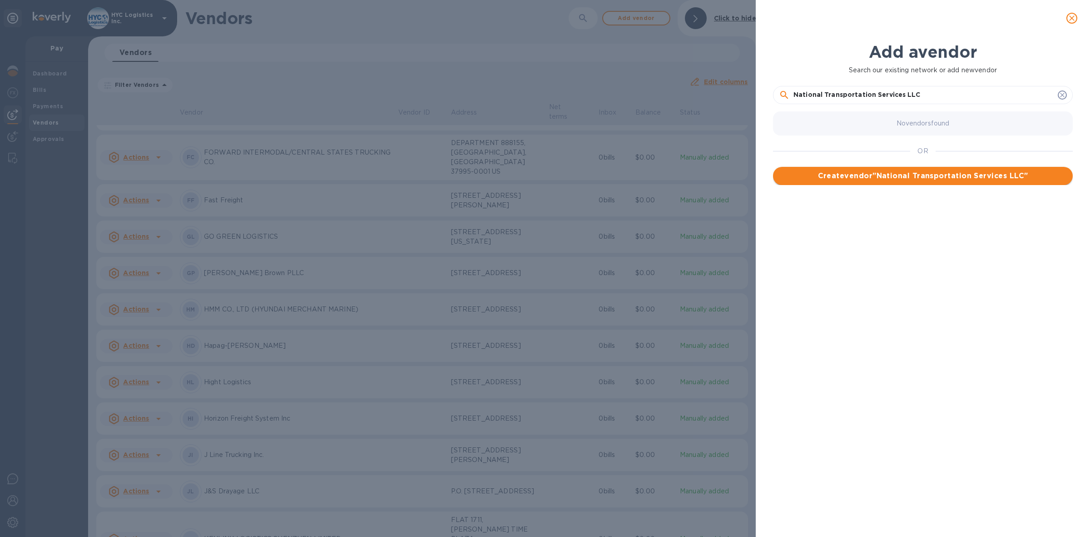
type input "National Transportation Services LLC"
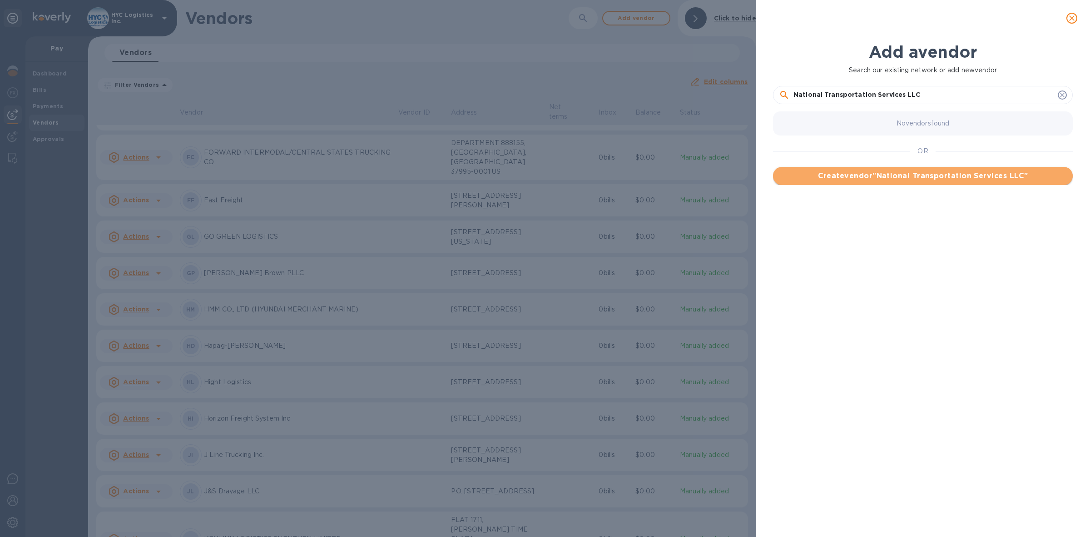
click at [430, 171] on button "Create vendor " National Transportation Services LLC "" at bounding box center [923, 176] width 300 height 18
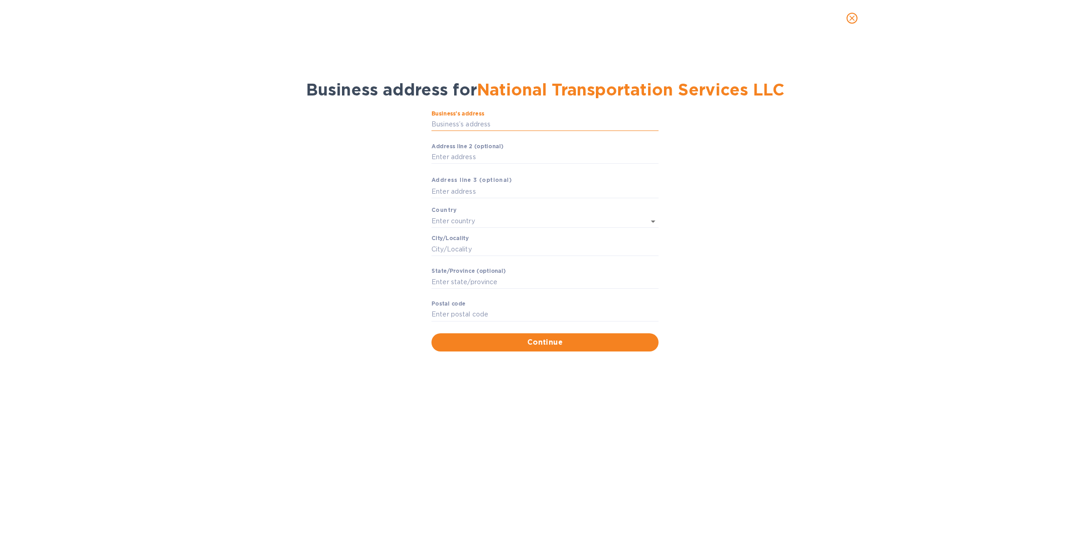
click at [430, 131] on input "Business’s аddress" at bounding box center [545, 125] width 227 height 14
paste input "614 FRELINGHUYSEN AVE"
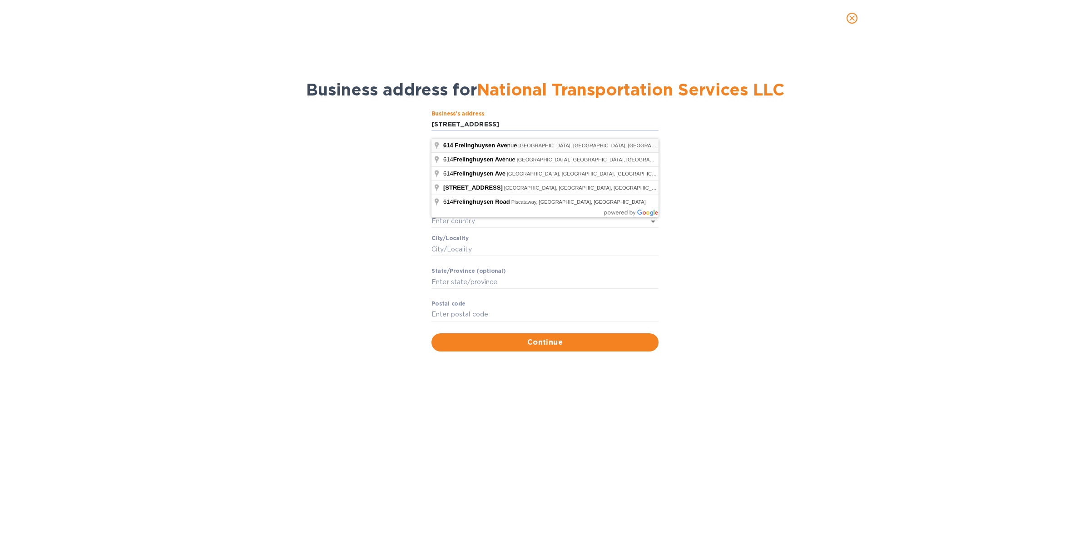
type input "614 Frelinghuysen Avenue"
type input "United States"
type input "Newark"
type input "NJ"
type input "07114"
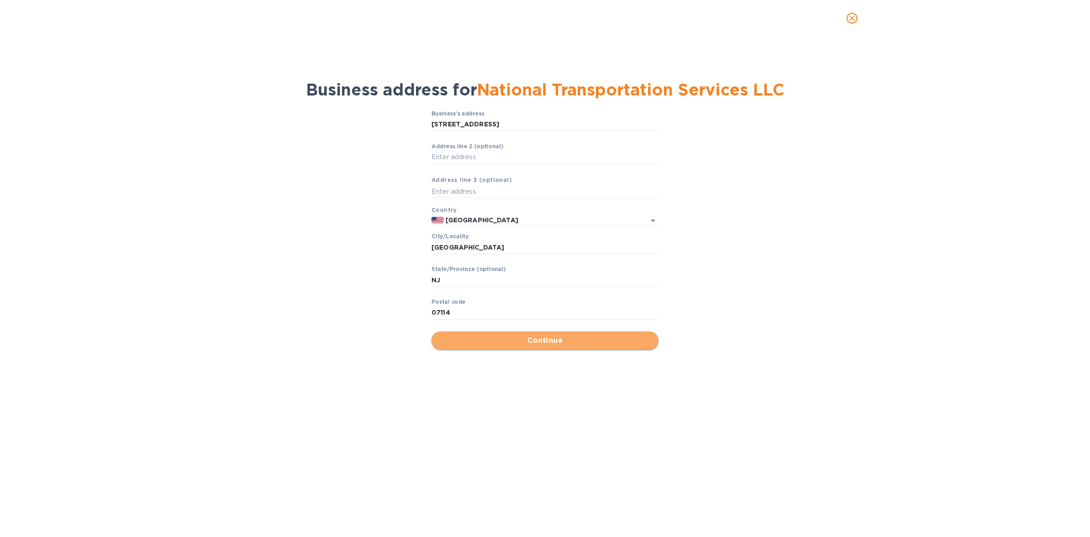
click at [430, 184] on span "Continue" at bounding box center [545, 340] width 213 height 11
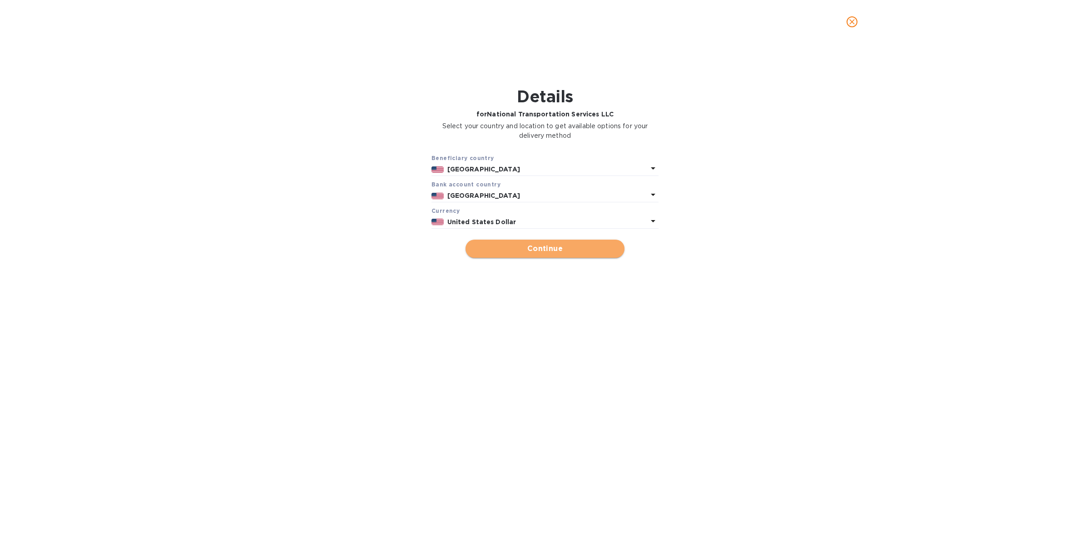
click at [430, 184] on span "Continue" at bounding box center [545, 248] width 144 height 11
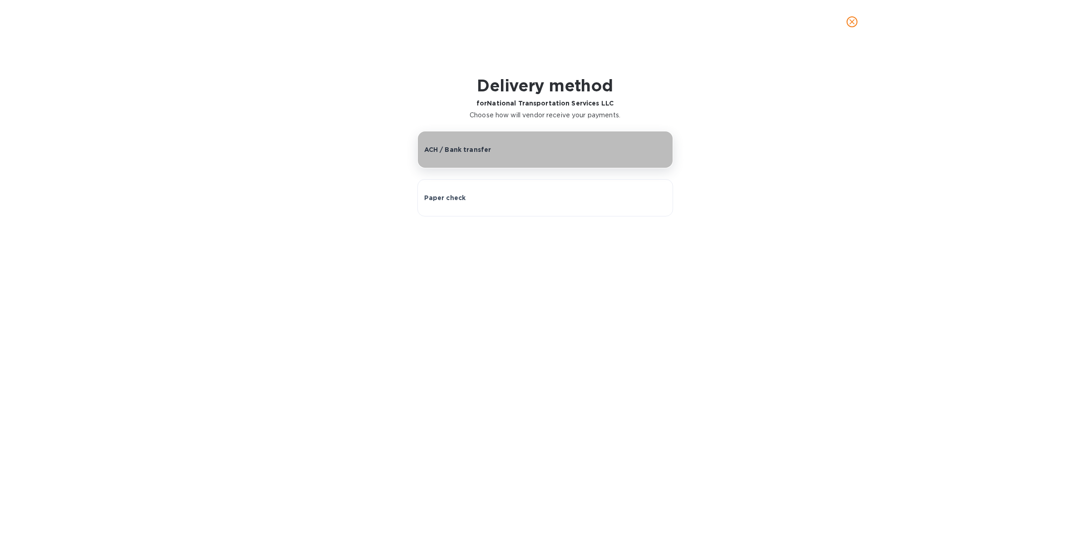
click at [430, 151] on div "ACH / Bank transfer" at bounding box center [545, 149] width 242 height 9
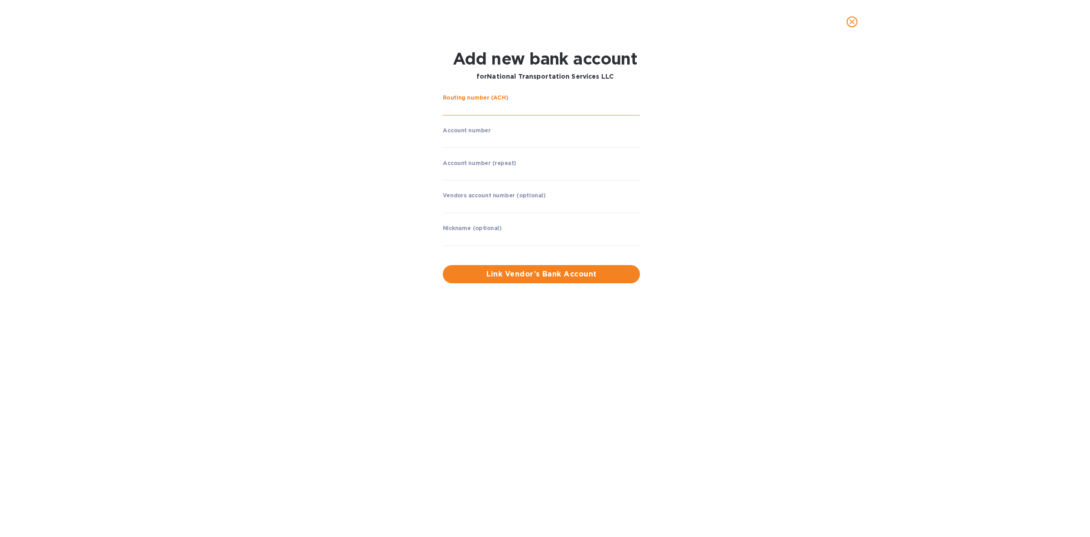
click at [430, 106] on input "string" at bounding box center [541, 109] width 197 height 14
click at [430, 108] on input "string" at bounding box center [541, 109] width 197 height 14
type input "021000021"
click at [430, 142] on input "string" at bounding box center [541, 141] width 197 height 14
type input "8028768334"
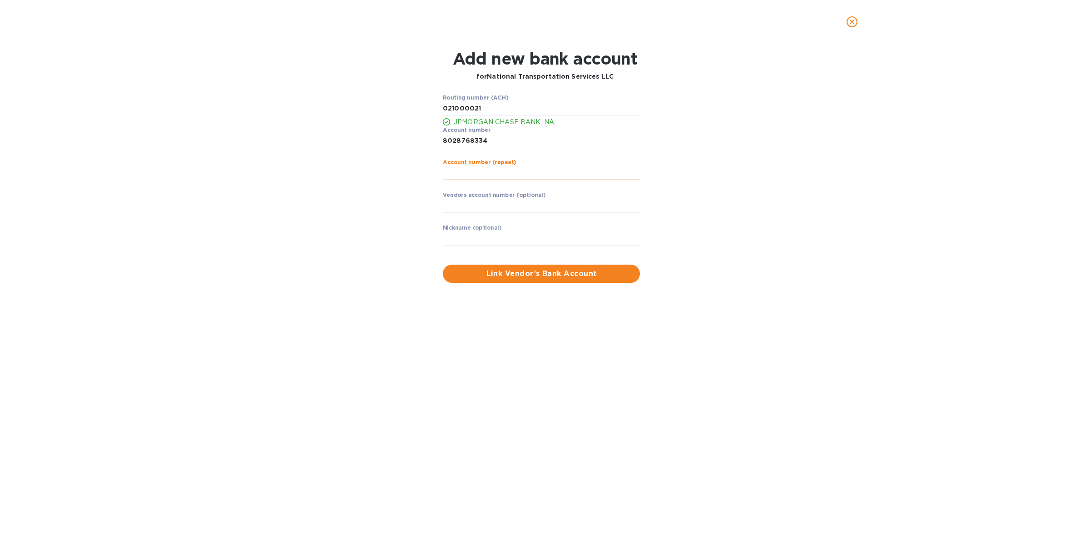
click at [430, 170] on input "string" at bounding box center [541, 173] width 197 height 14
type input "8028768334"
click at [430, 184] on span "Link Vendor’s Bank Account" at bounding box center [541, 273] width 183 height 11
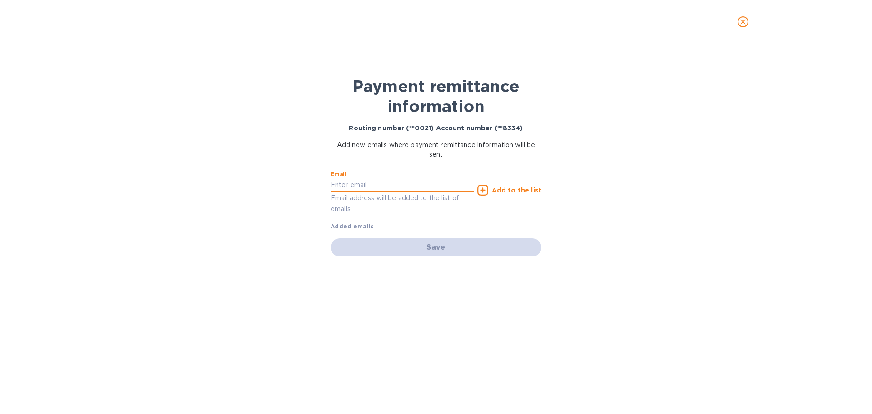
click at [359, 184] on input "text" at bounding box center [402, 186] width 143 height 14
paste input "rferrara@ntransvcs.com"
type input "rferrara@ntransvcs.com"
click at [430, 184] on u "Add to the list" at bounding box center [517, 190] width 50 height 7
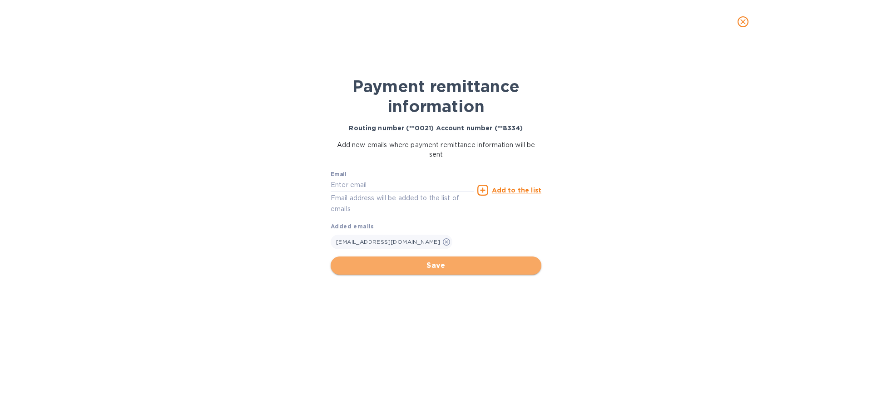
click at [430, 184] on span "Save" at bounding box center [436, 265] width 196 height 11
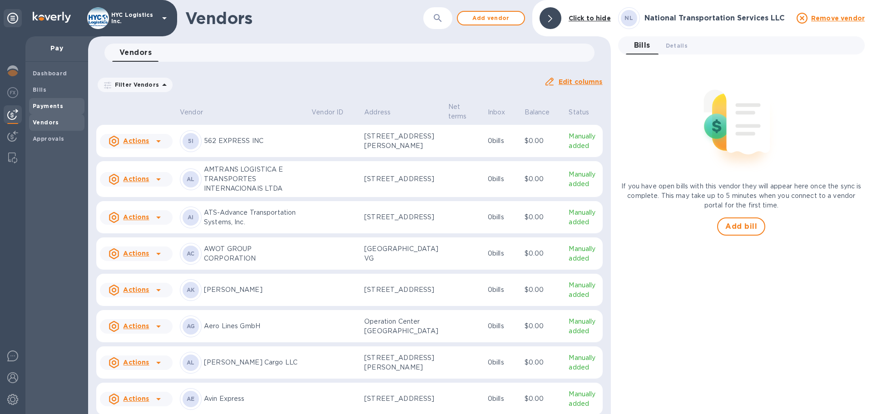
click at [49, 105] on b "Payments" at bounding box center [48, 106] width 30 height 7
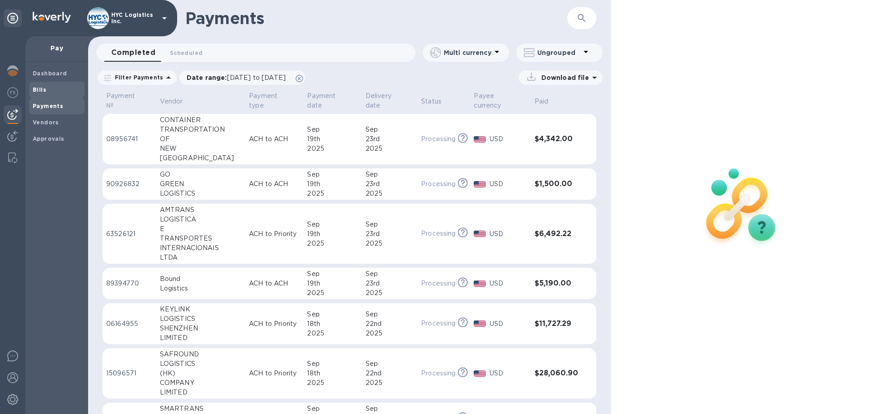
click at [38, 91] on b "Bills" at bounding box center [40, 89] width 14 height 7
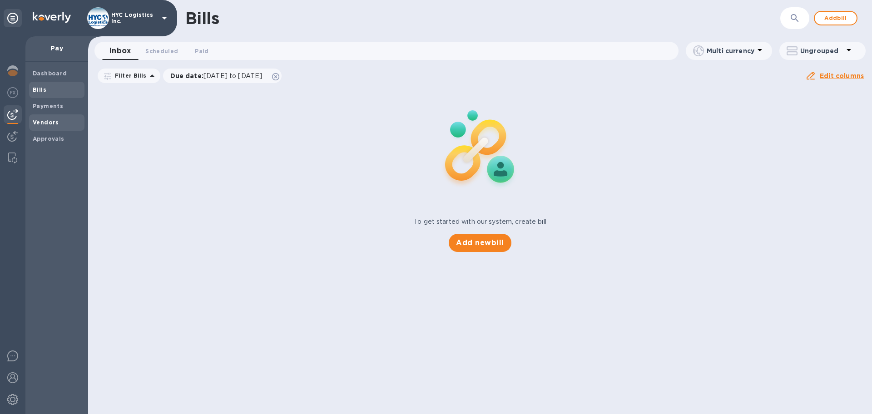
click at [41, 118] on span "Vendors" at bounding box center [46, 122] width 26 height 9
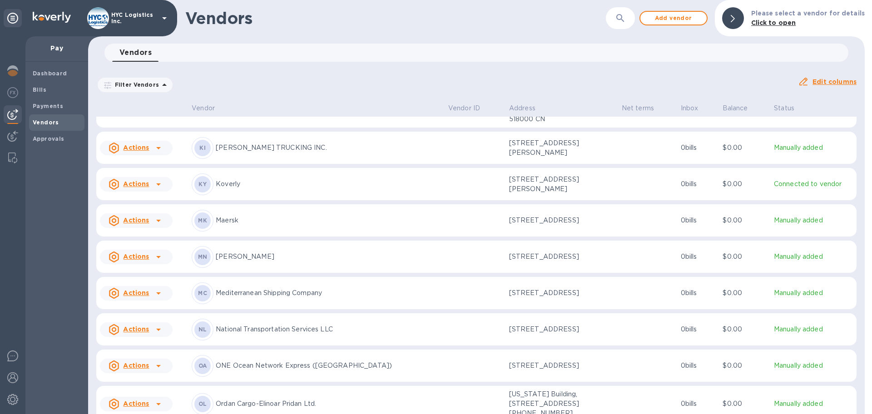
scroll to position [1744, 0]
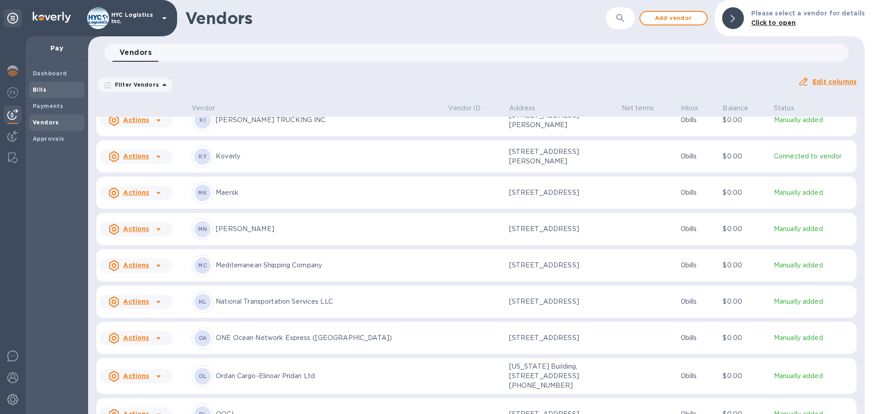
click at [42, 90] on b "Bills" at bounding box center [40, 89] width 14 height 7
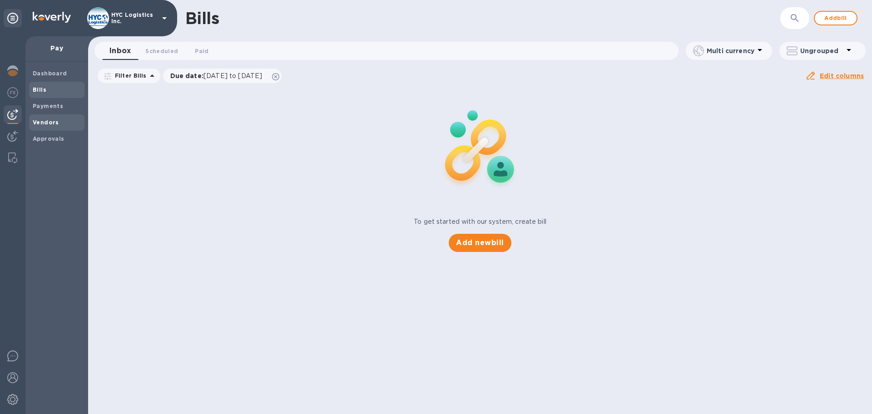
click at [45, 118] on span "Vendors" at bounding box center [46, 122] width 26 height 9
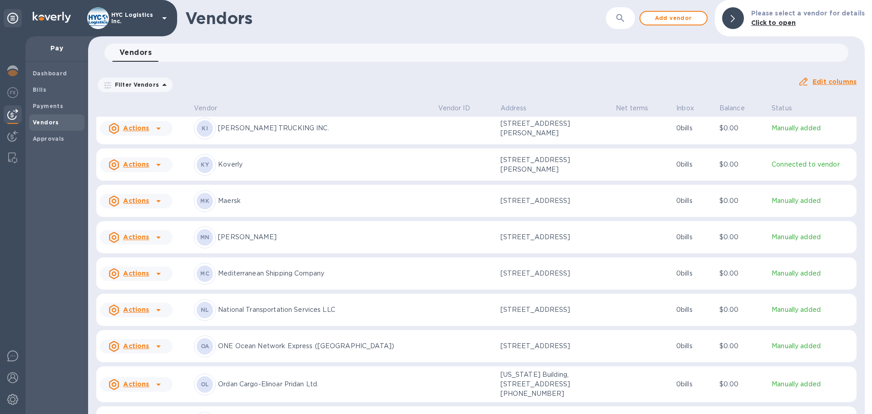
scroll to position [1744, 0]
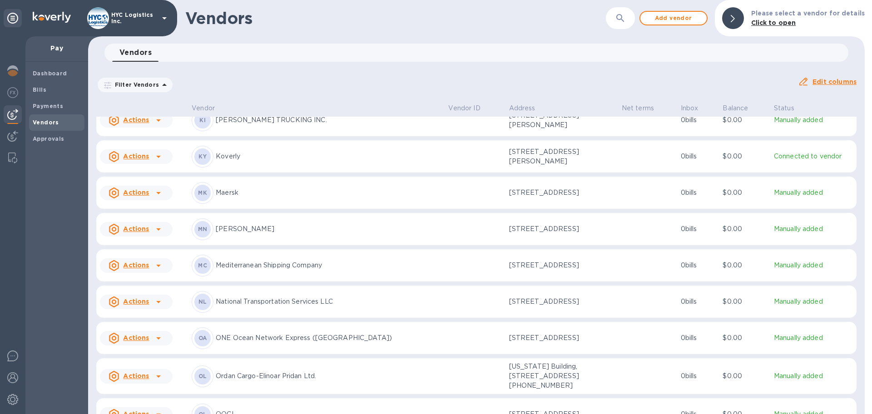
click at [142, 184] on p "Actions" at bounding box center [136, 301] width 26 height 9
click at [149, 184] on b "Add new bill" at bounding box center [146, 330] width 42 height 7
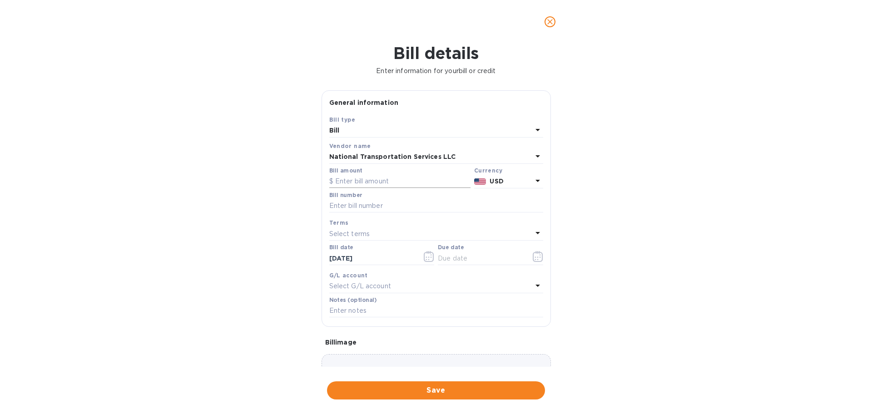
click at [374, 182] on input "text" at bounding box center [399, 182] width 141 height 14
type input "3,605"
type input "asstd Aug3"
click at [392, 184] on div "Select terms" at bounding box center [430, 234] width 203 height 13
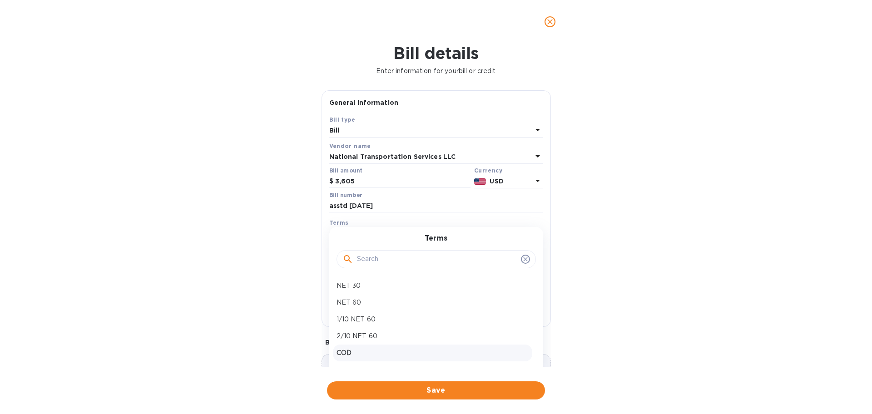
click at [362, 184] on p "COD" at bounding box center [433, 353] width 192 height 10
type input "[DATE]"
click at [428, 184] on span "Save" at bounding box center [436, 390] width 204 height 11
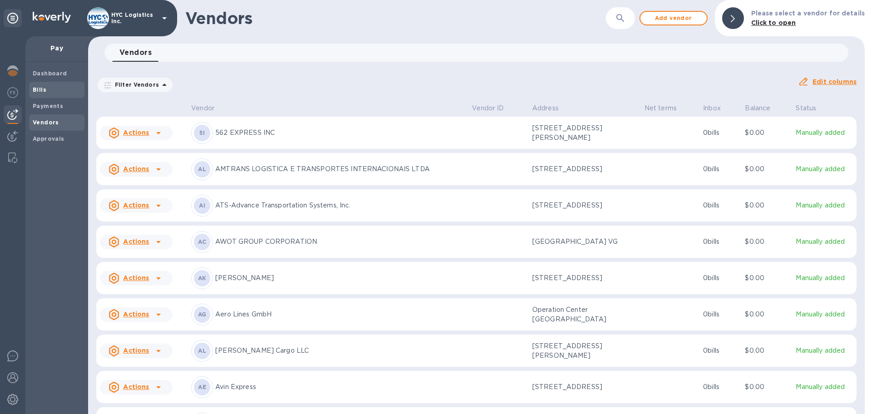
click at [39, 90] on b "Bills" at bounding box center [40, 89] width 14 height 7
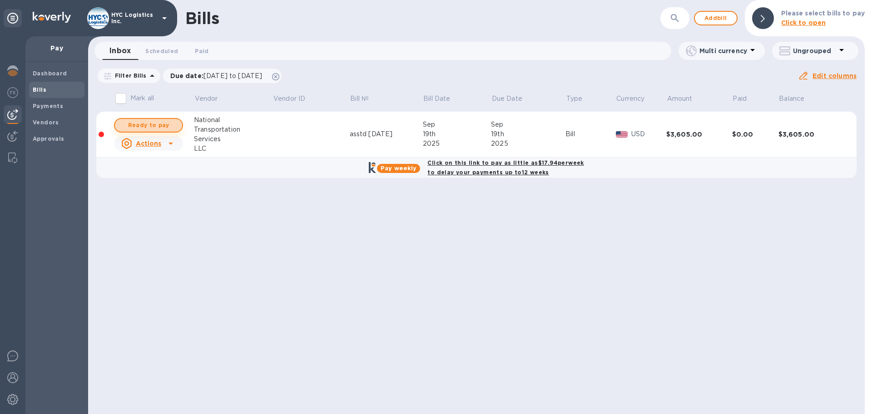
click at [161, 125] on span "Ready to pay" at bounding box center [148, 125] width 53 height 11
checkbox input "true"
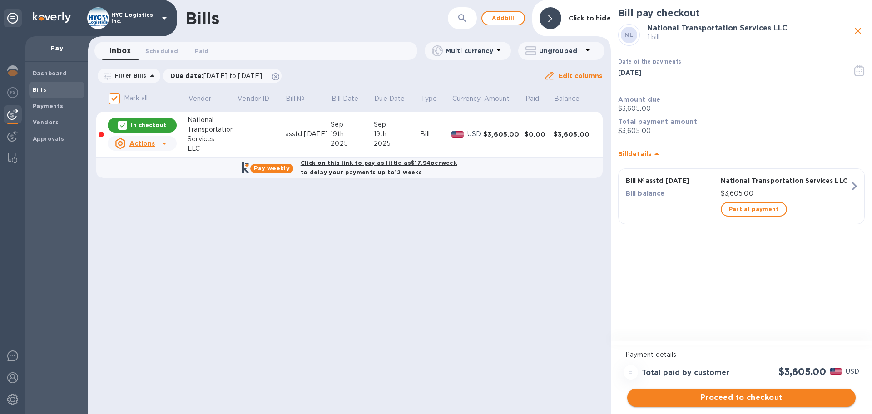
click at [430, 184] on span "Proceed to checkout" at bounding box center [742, 398] width 214 height 11
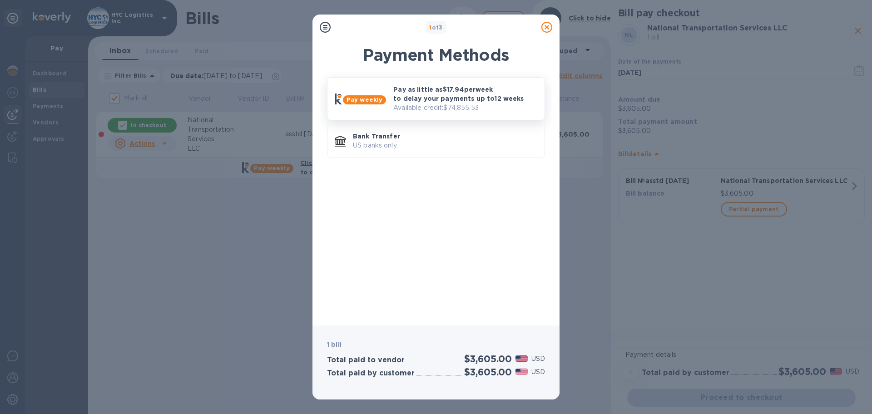
click at [426, 102] on p "Pay as little as $17.94 per week to delay your payments up to 12 weeks" at bounding box center [465, 94] width 144 height 18
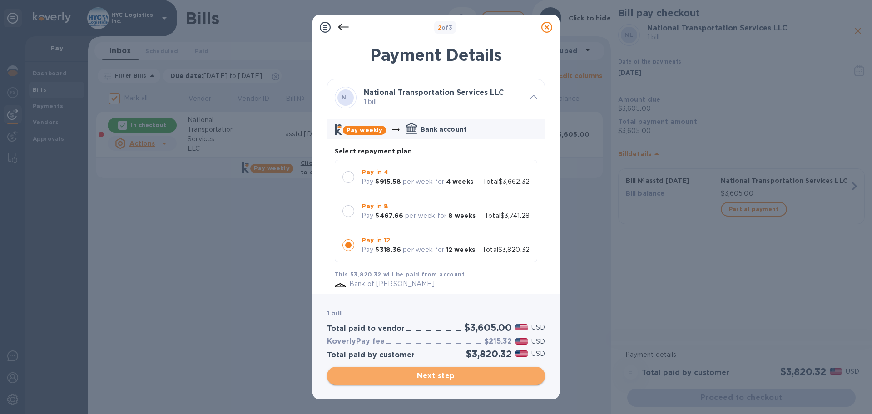
click at [430, 184] on span "Next step" at bounding box center [436, 376] width 204 height 11
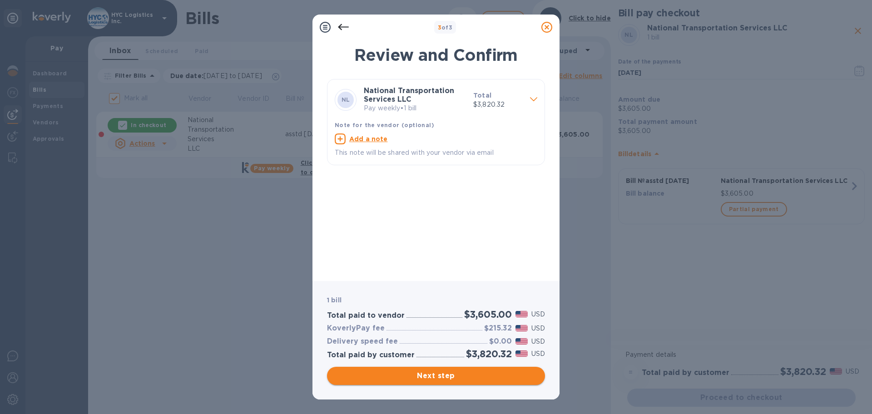
click at [430, 184] on span "Next step" at bounding box center [436, 376] width 204 height 11
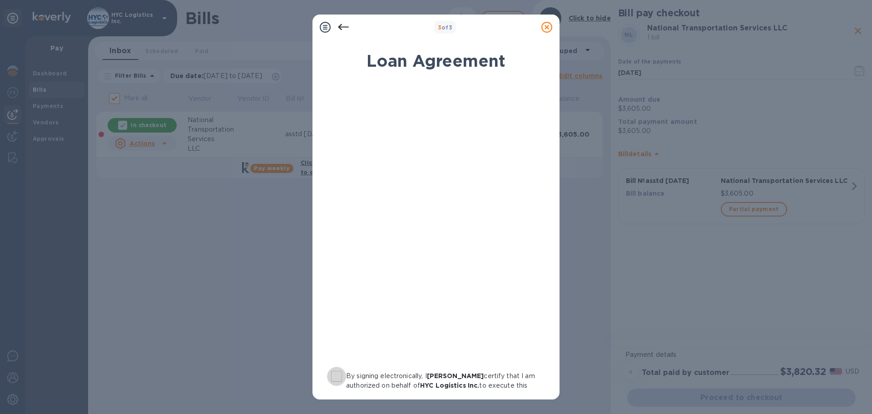
click at [334, 184] on input "By signing electronically, I [PERSON_NAME] certify that I am authorized on beha…" at bounding box center [336, 376] width 19 height 19
checkbox input "true"
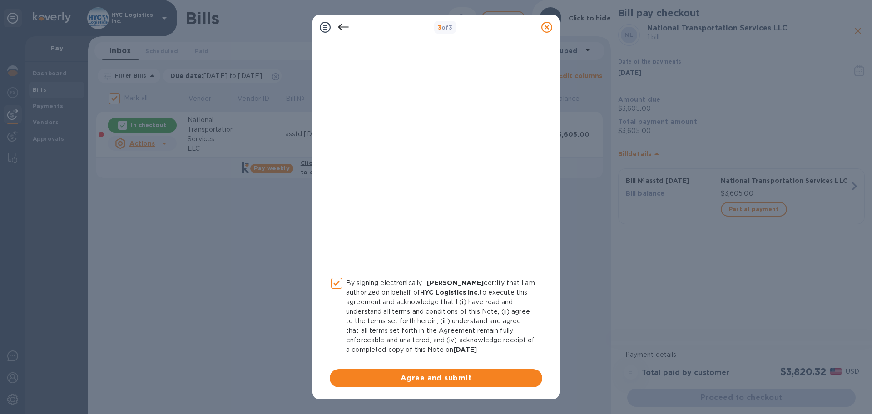
scroll to position [94, 0]
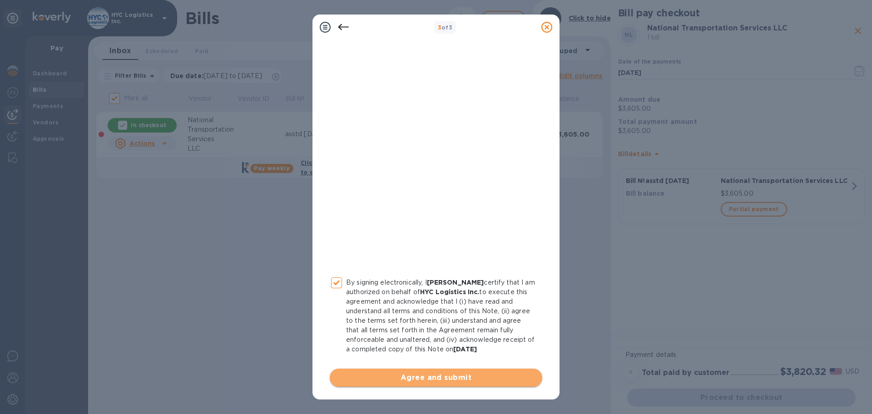
click at [430, 184] on span "Agree and submit" at bounding box center [436, 378] width 198 height 11
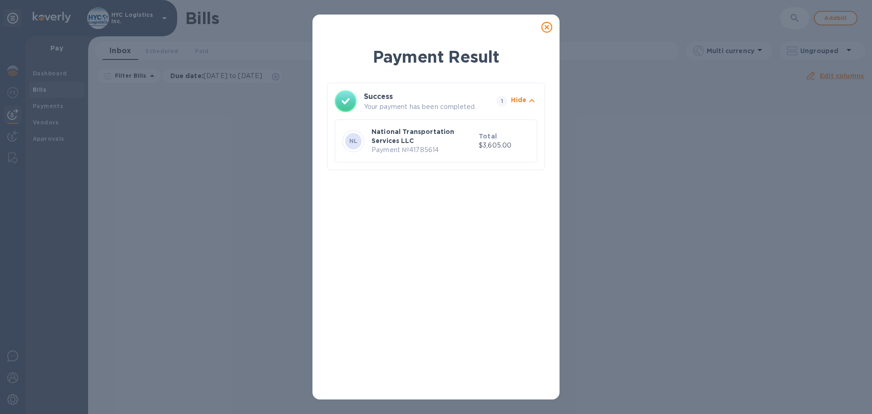
click at [429, 150] on p "Payment № 41785614" at bounding box center [424, 150] width 104 height 10
copy p "41785614"
click at [430, 25] on icon at bounding box center [547, 27] width 11 height 11
